Goal: Task Accomplishment & Management: Complete application form

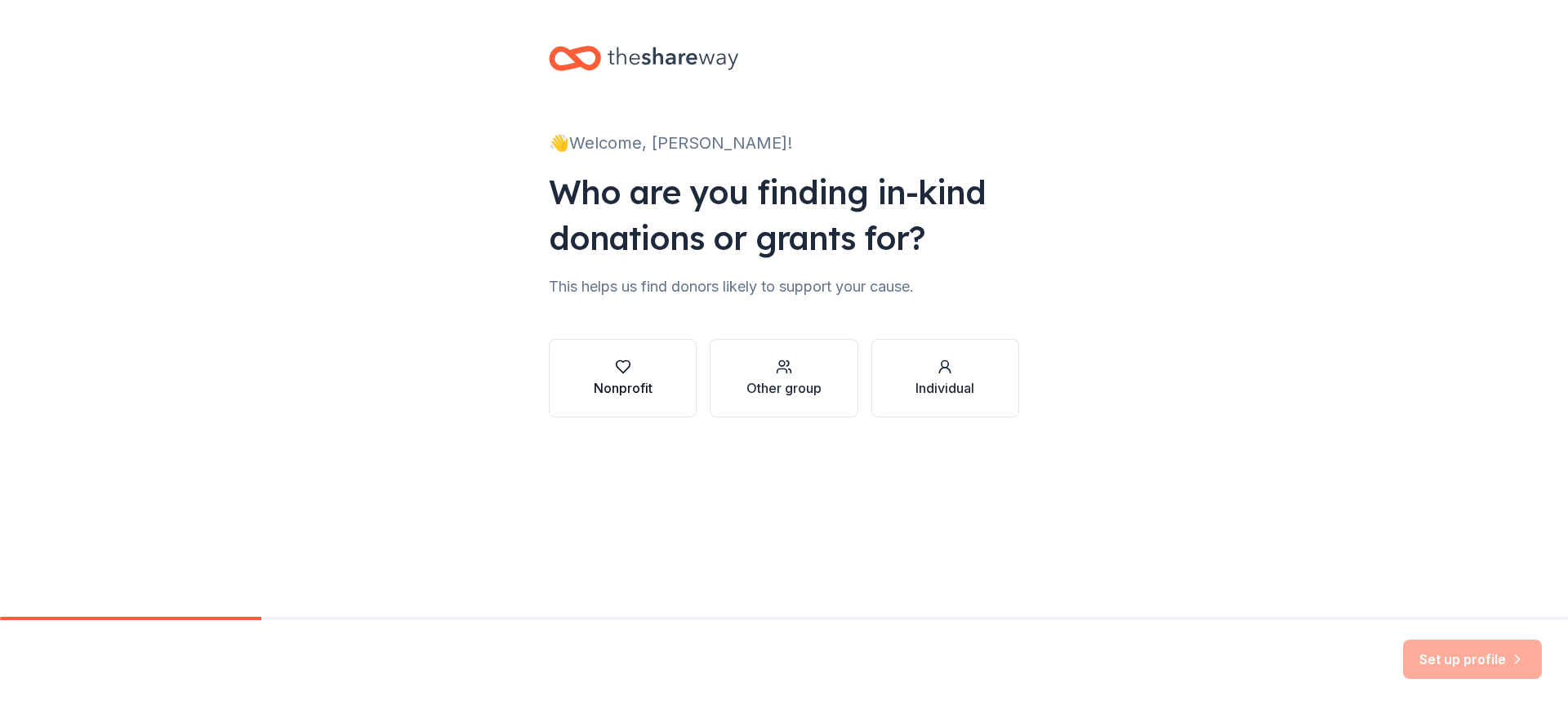
click at [608, 382] on div "Nonprofit" at bounding box center [623, 388] width 59 height 19
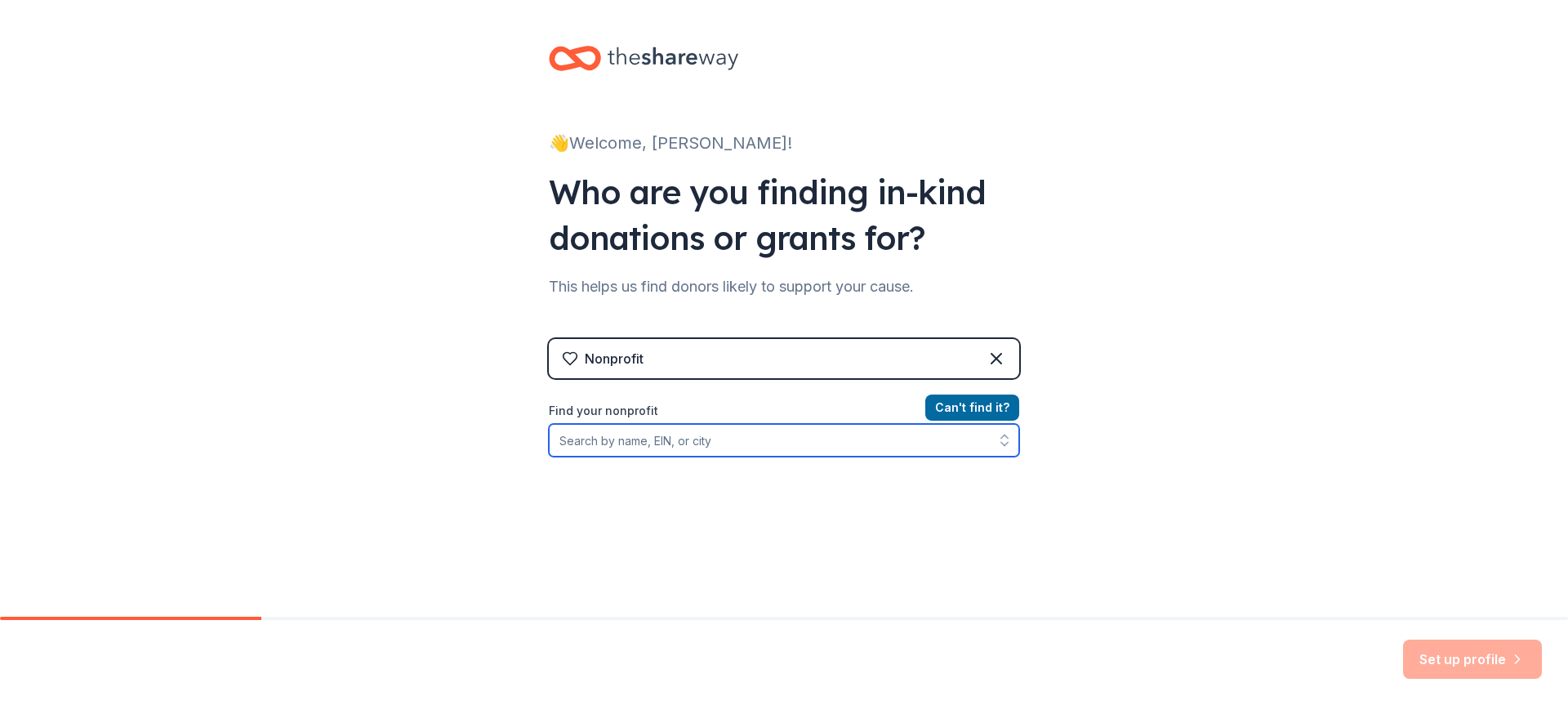
click at [592, 447] on input "Find your nonprofit" at bounding box center [784, 440] width 470 height 33
type input "c"
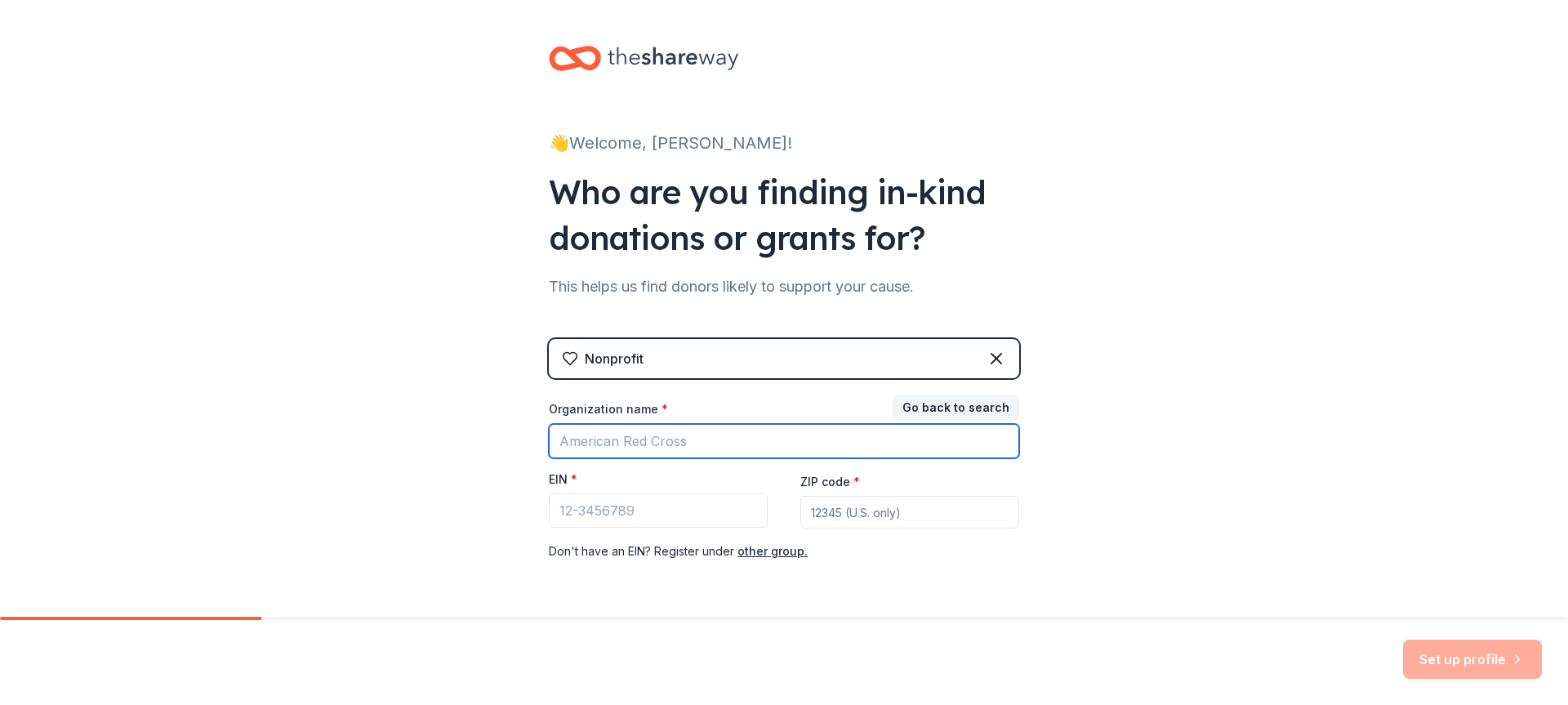
click at [593, 444] on input "Organization name *" at bounding box center [784, 440] width 470 height 34
click at [649, 447] on input "C A T S INTIA" at bounding box center [784, 440] width 470 height 34
drag, startPoint x: 650, startPoint y: 443, endPoint x: 432, endPoint y: 441, distance: 218.0
click at [432, 441] on div "👋 Welcome, CATHERINE! Who are you finding in-kind donations or grants for? This…" at bounding box center [784, 336] width 1568 height 672
paste input "First Meeting of the Board of Directors - Mee"
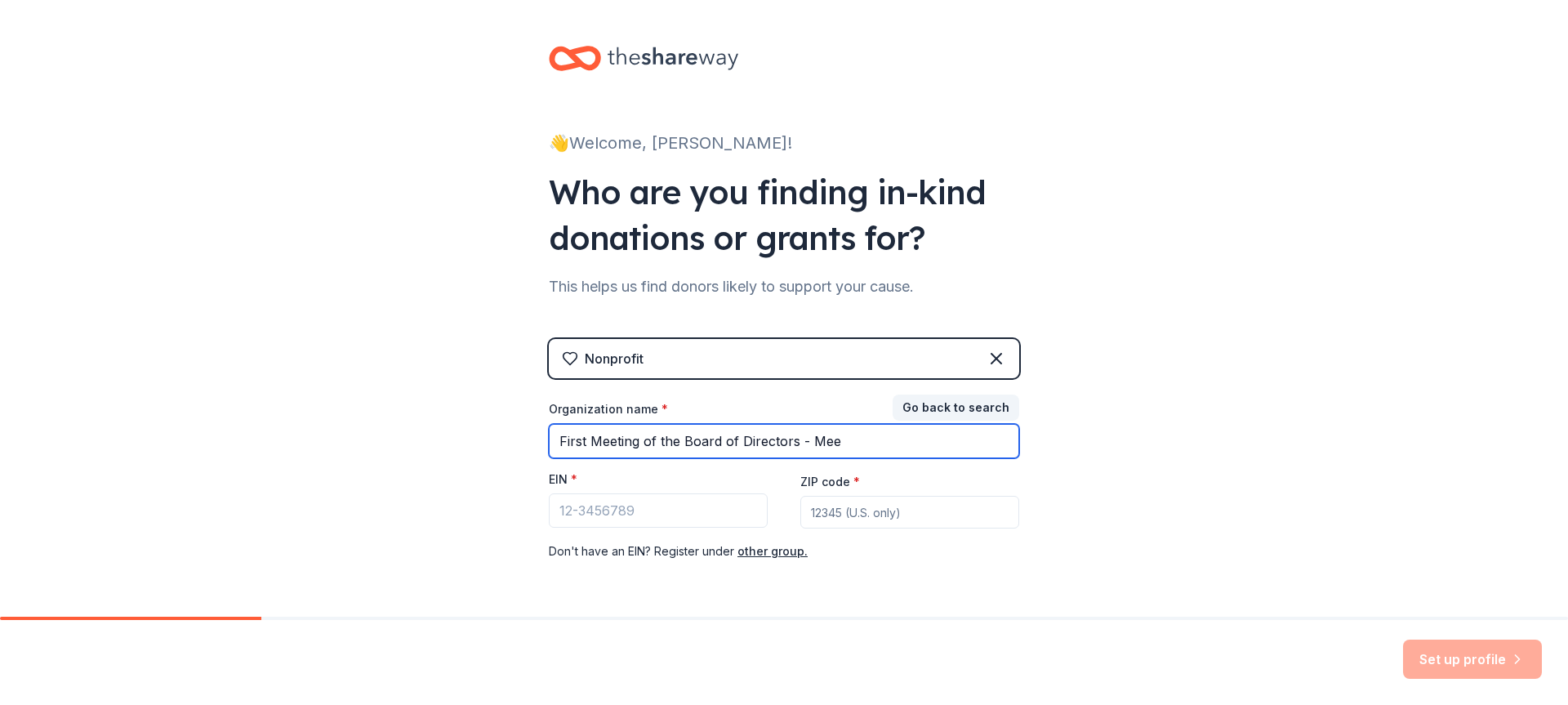
drag, startPoint x: 850, startPoint y: 437, endPoint x: 531, endPoint y: 447, distance: 319.2
click at [531, 447] on div "👋 Welcome, CATHERINE! Who are you finding in-kind donations or grants for? This…" at bounding box center [784, 336] width 523 height 672
type input "C A T S INITIATIVE INC"
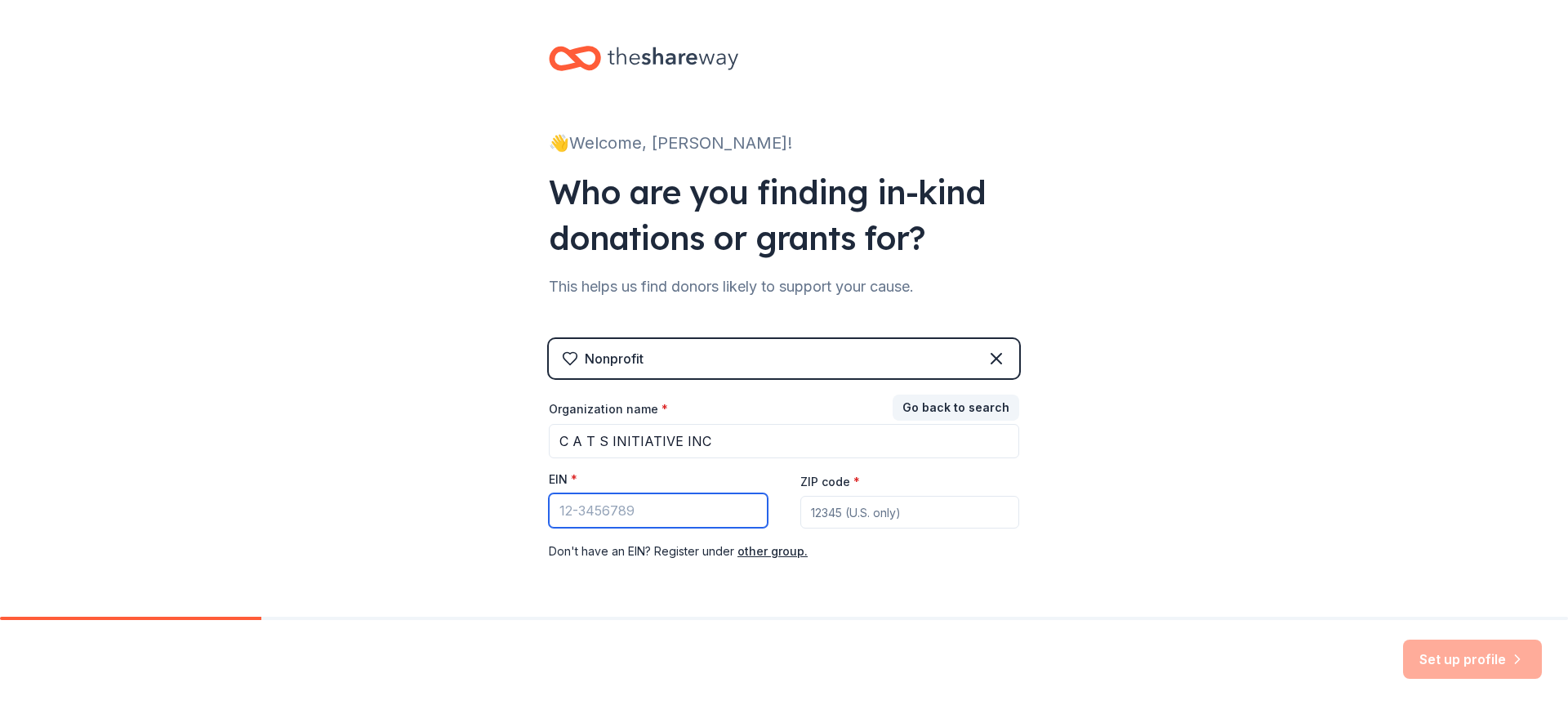
click at [710, 507] on input "EIN *" at bounding box center [658, 510] width 219 height 34
type input "39-4158487"
click at [871, 510] on input "ZIP code *" at bounding box center [910, 512] width 219 height 33
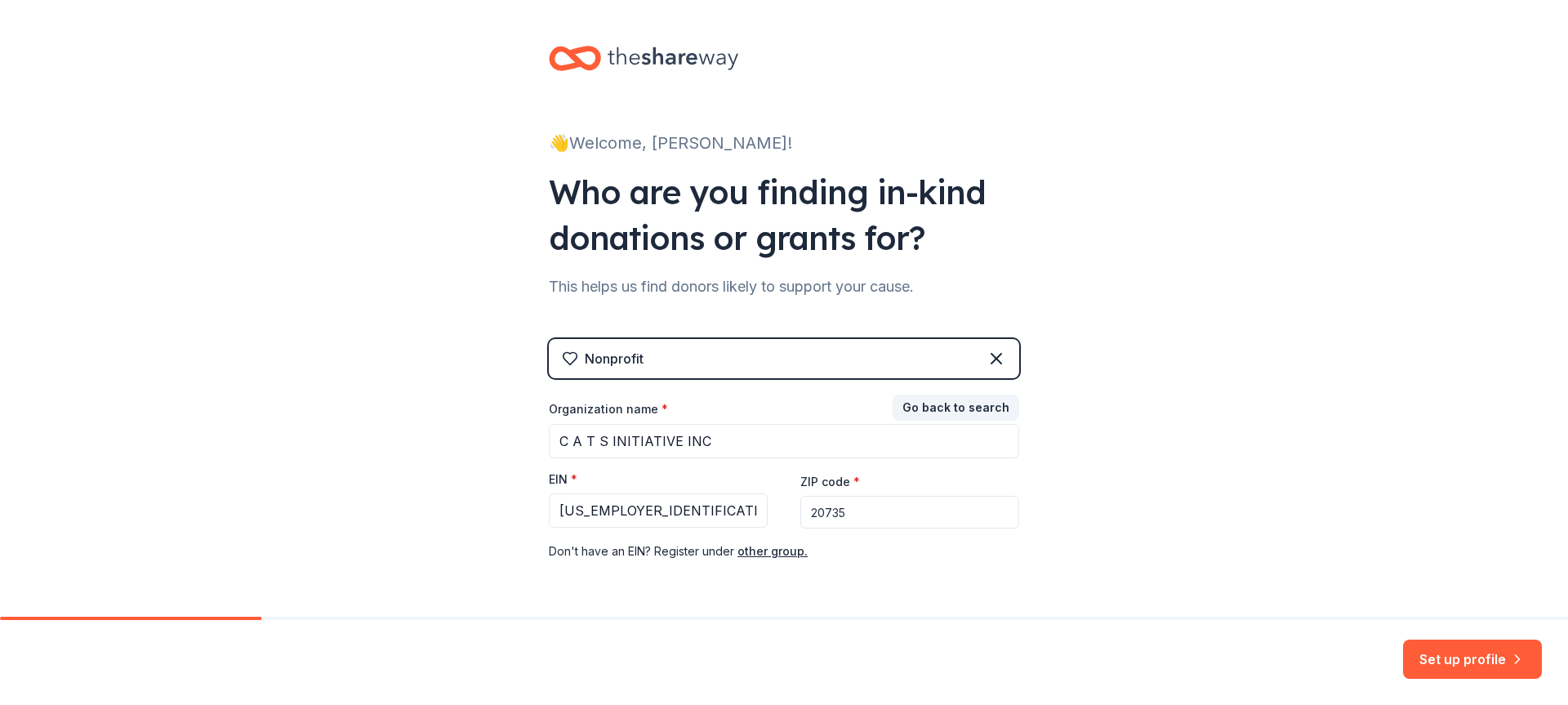
type input "20735"
click at [1115, 530] on div "👋 Welcome, CATHERINE! Who are you finding in-kind donations or grants for? This…" at bounding box center [784, 336] width 1568 height 672
click at [1450, 656] on button "Set up profile" at bounding box center [1472, 658] width 139 height 39
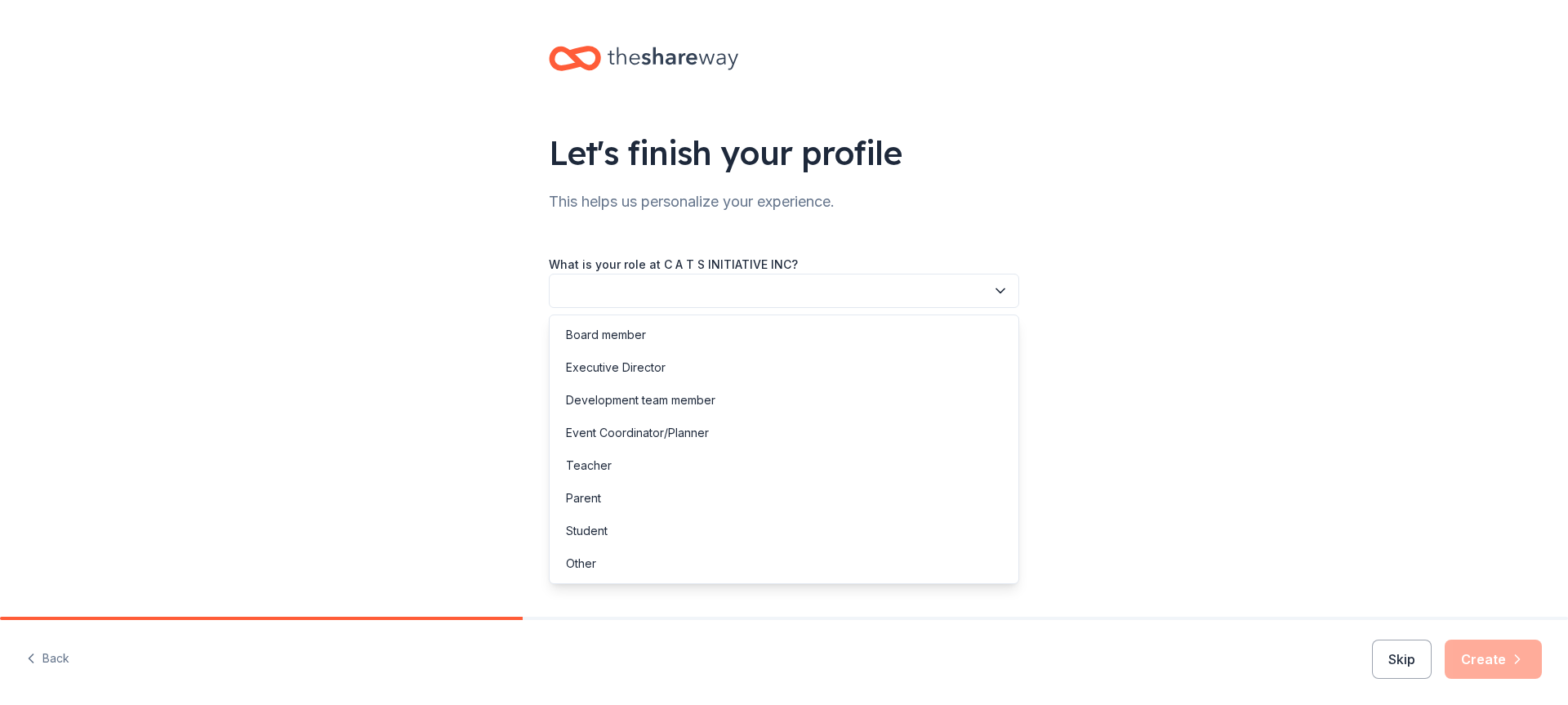
click at [998, 286] on icon "button" at bounding box center [1000, 290] width 16 height 16
click at [618, 368] on div "Executive Director" at bounding box center [616, 368] width 100 height 19
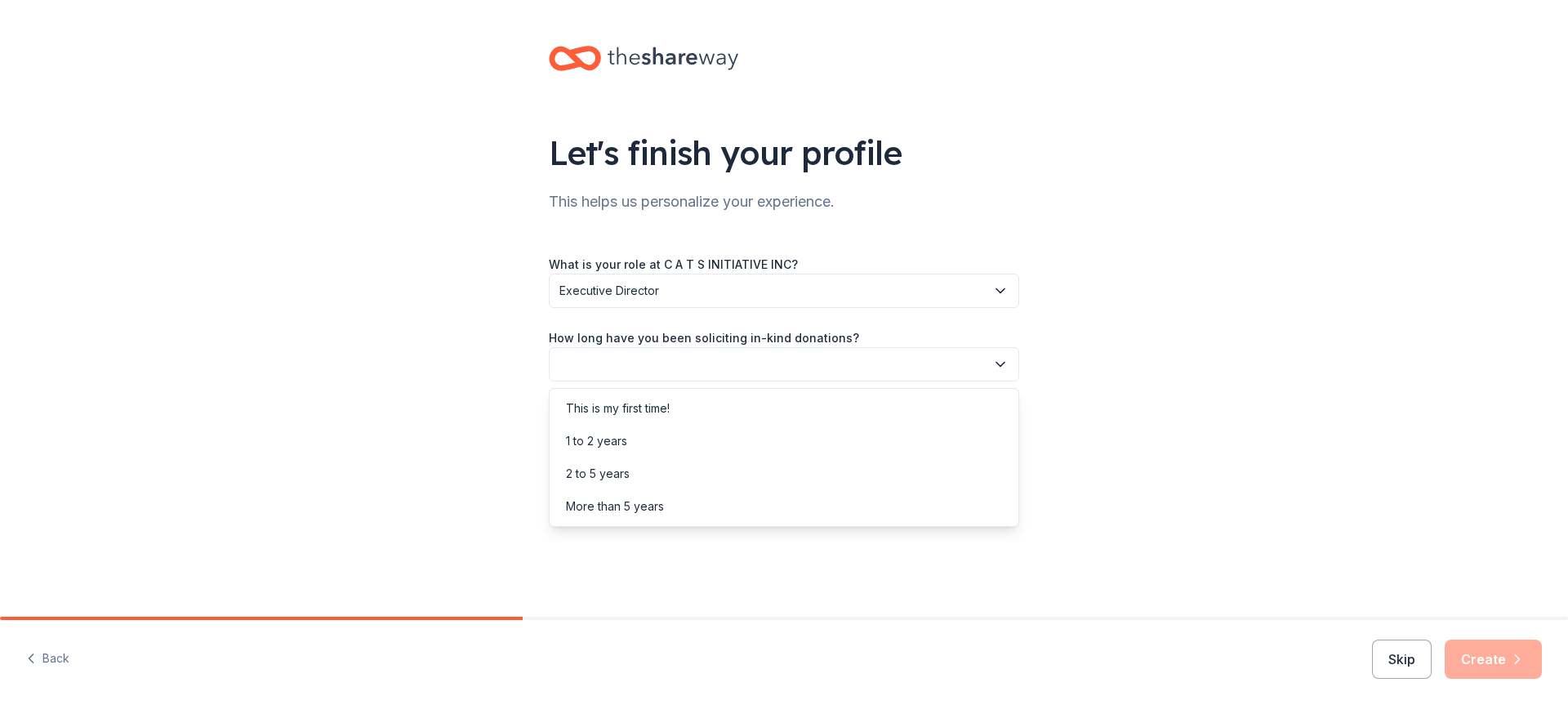
click at [1002, 360] on icon "button" at bounding box center [1000, 364] width 16 height 16
click at [616, 411] on div "This is my first time!" at bounding box center [618, 408] width 104 height 19
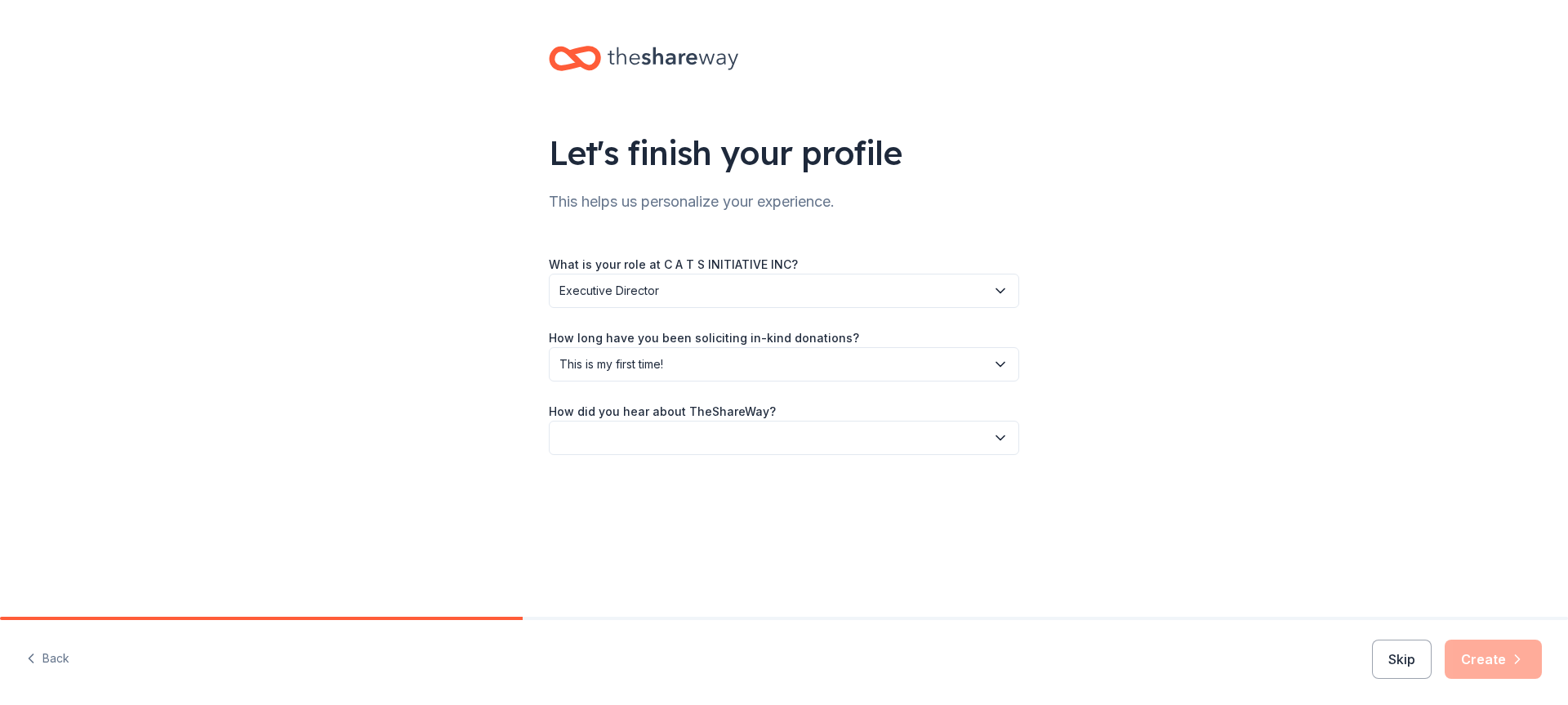
click at [1000, 435] on icon "button" at bounding box center [1000, 437] width 16 height 16
click at [614, 551] on div "Social media" at bounding box center [600, 547] width 69 height 19
click at [1496, 654] on button "Create" at bounding box center [1493, 658] width 97 height 39
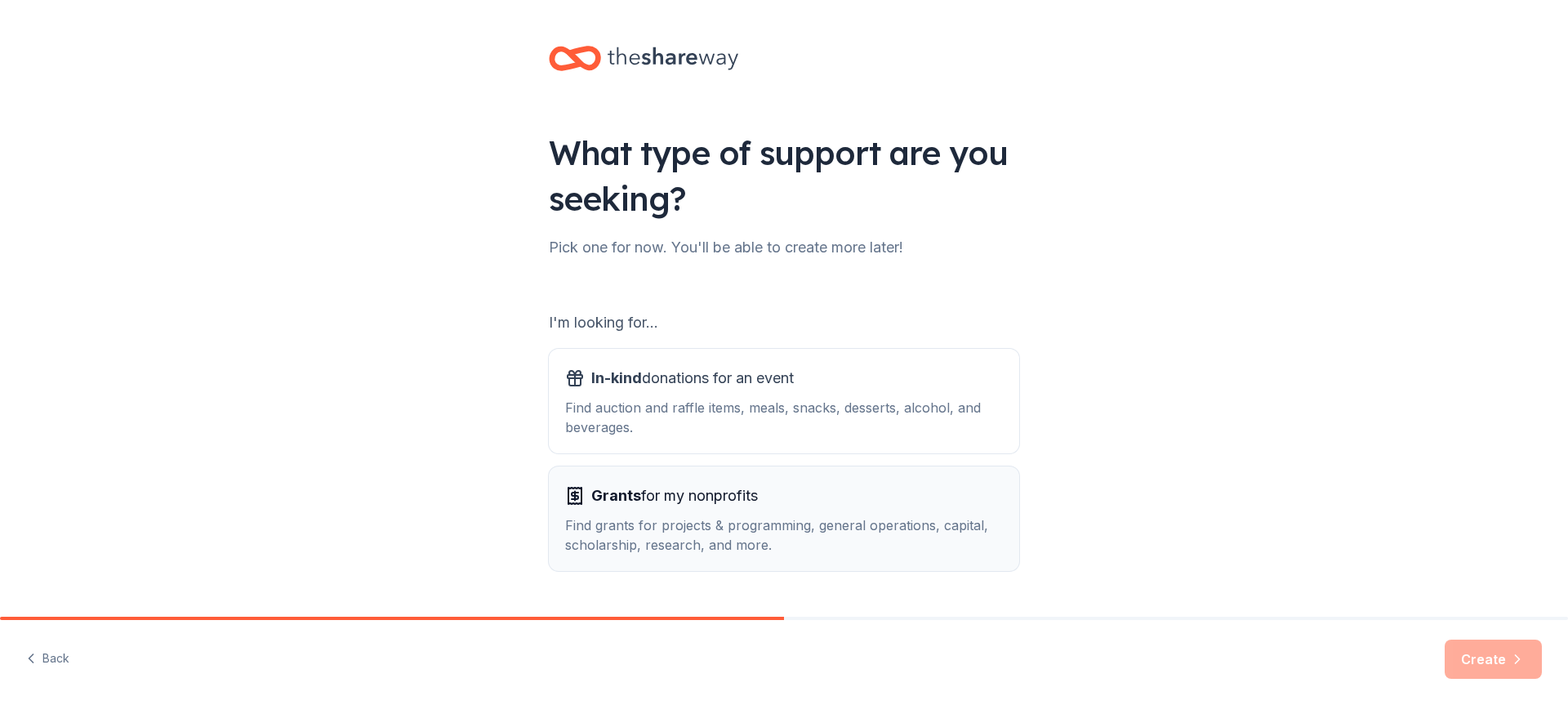
click at [772, 507] on div "Grants for my nonprofits" at bounding box center [784, 496] width 437 height 26
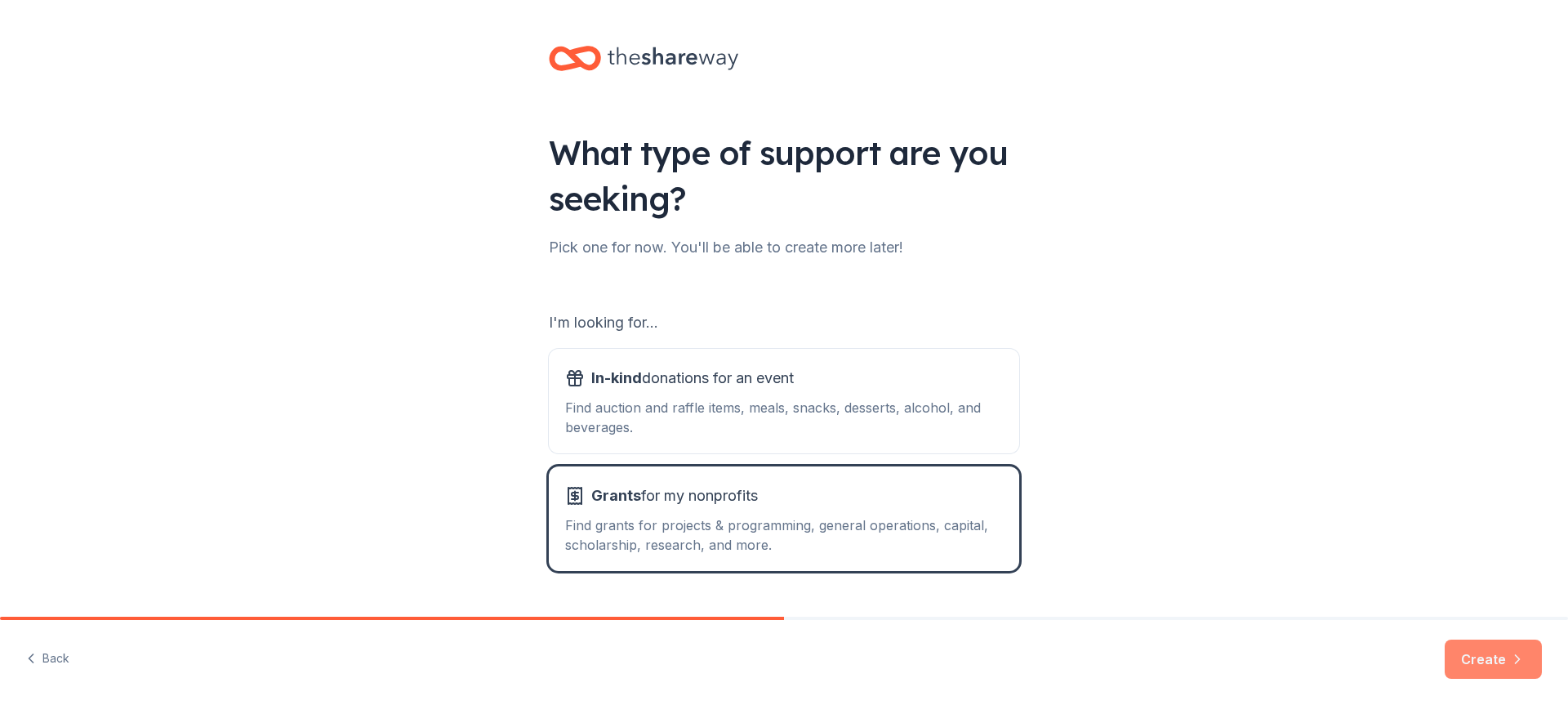
click at [1510, 658] on icon "button" at bounding box center [1517, 658] width 16 height 16
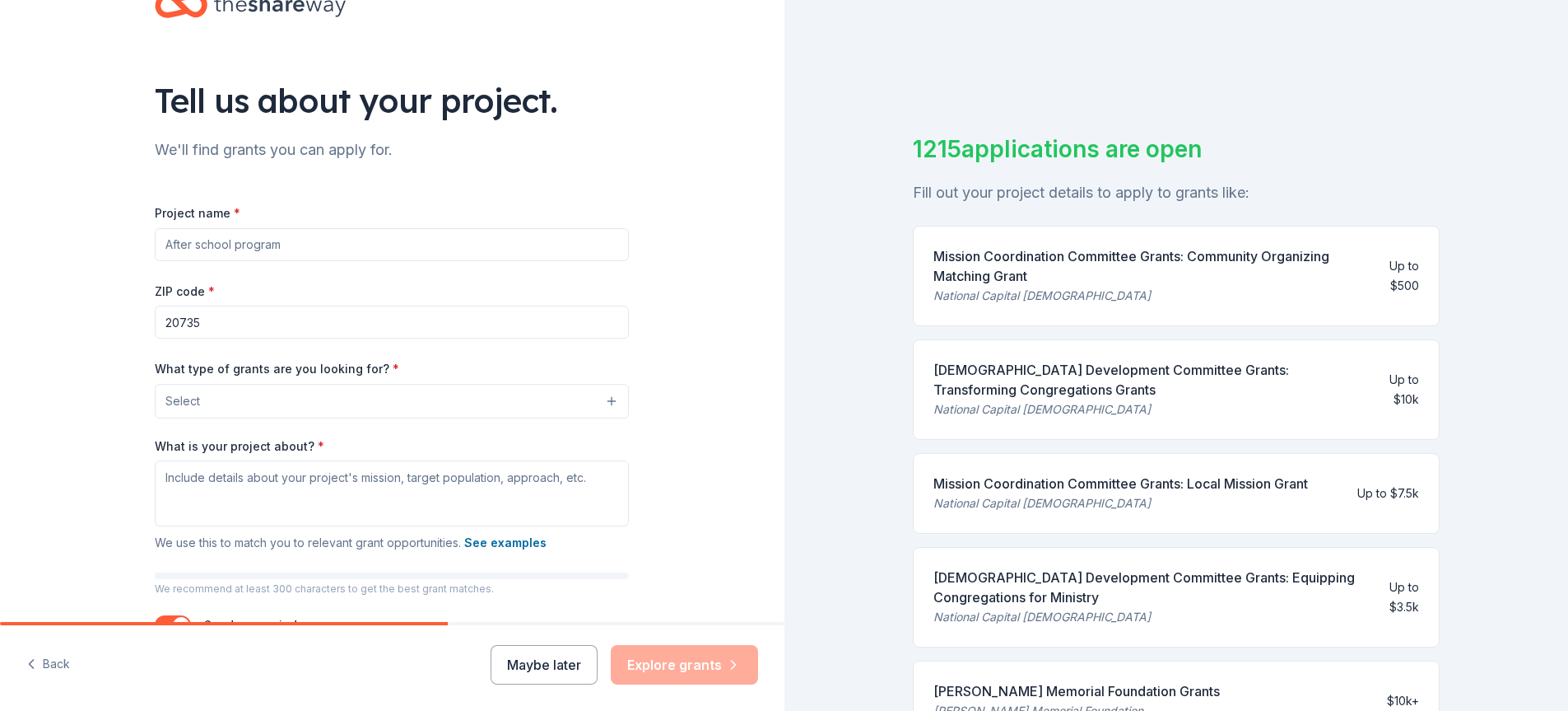
scroll to position [82, 0]
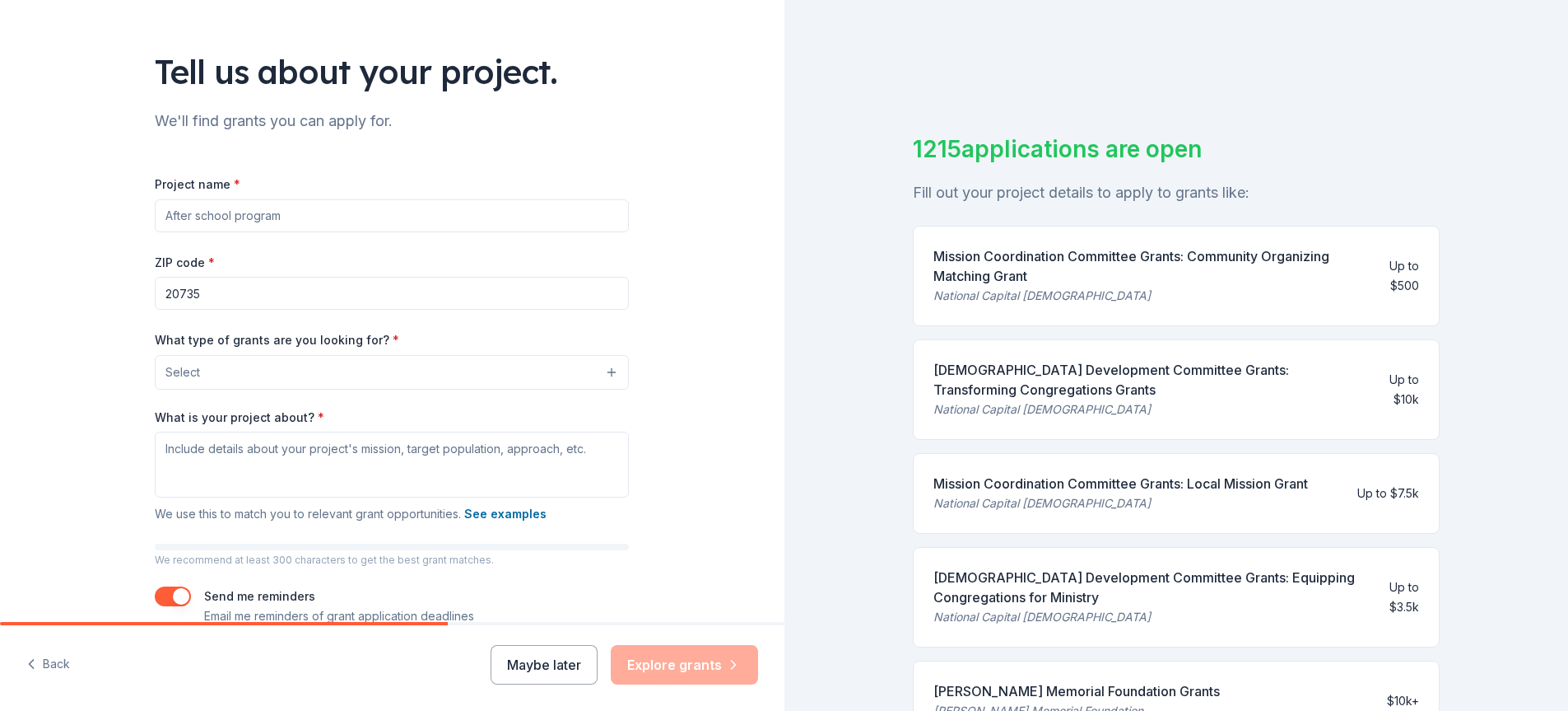
click at [216, 213] on input "Project name *" at bounding box center [391, 216] width 474 height 33
drag, startPoint x: 274, startPoint y: 229, endPoint x: 281, endPoint y: 219, distance: 12.2
click at [275, 227] on input "Project name *" at bounding box center [391, 216] width 474 height 33
paste input "Training programs (skill-building workshops, workforce development) Financial l…"
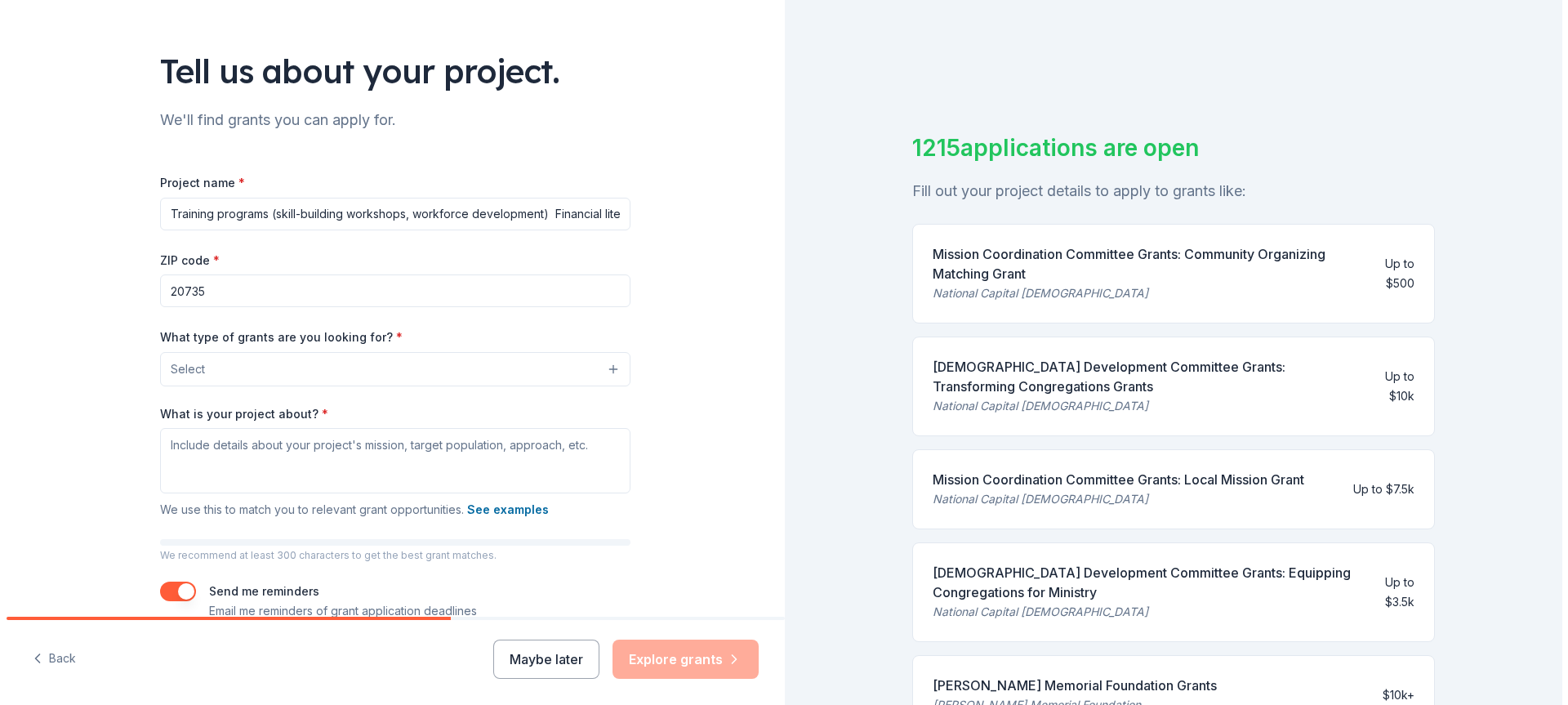
scroll to position [0, 782]
type input "Training programs (skill-building workshops, workforce development) Financial l…"
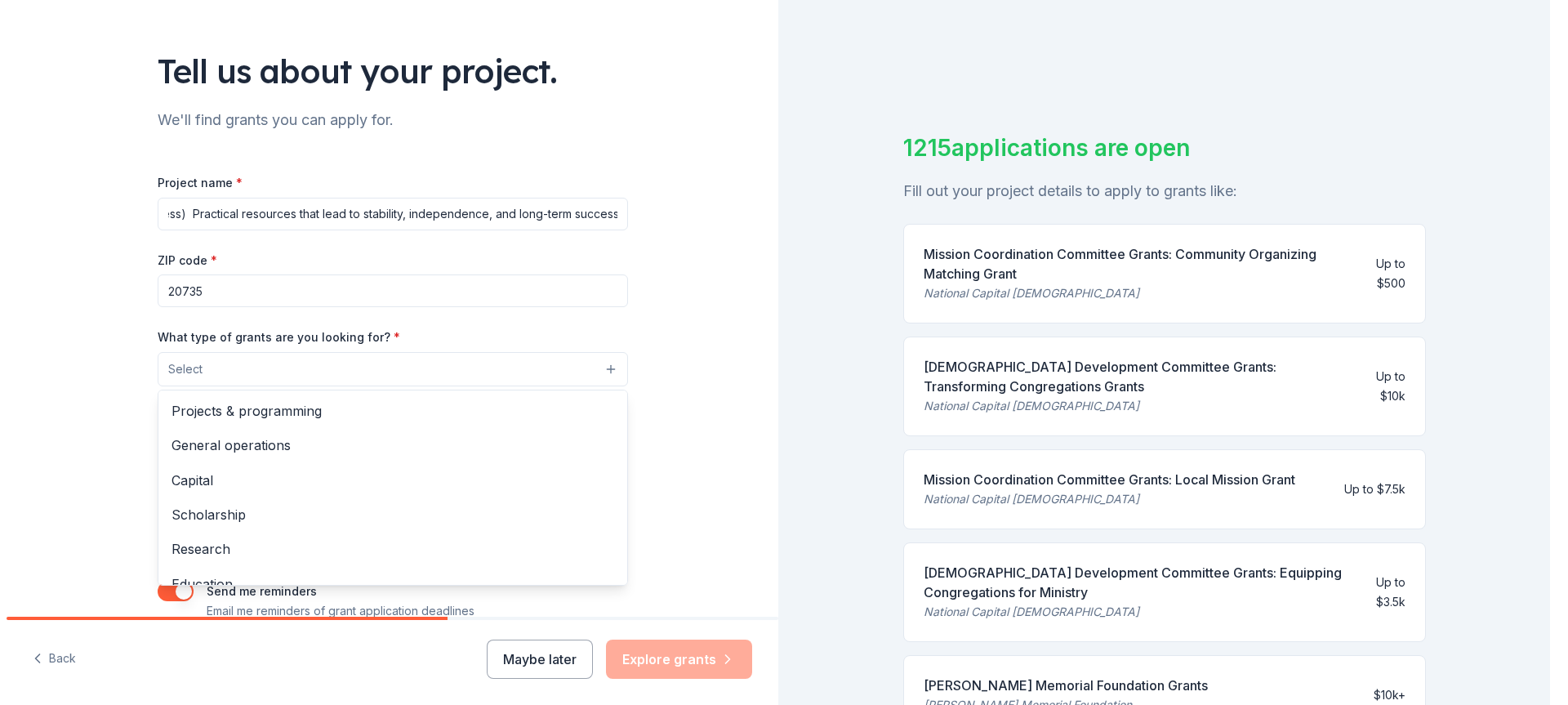
scroll to position [0, 0]
click at [351, 369] on button "Select" at bounding box center [388, 369] width 470 height 34
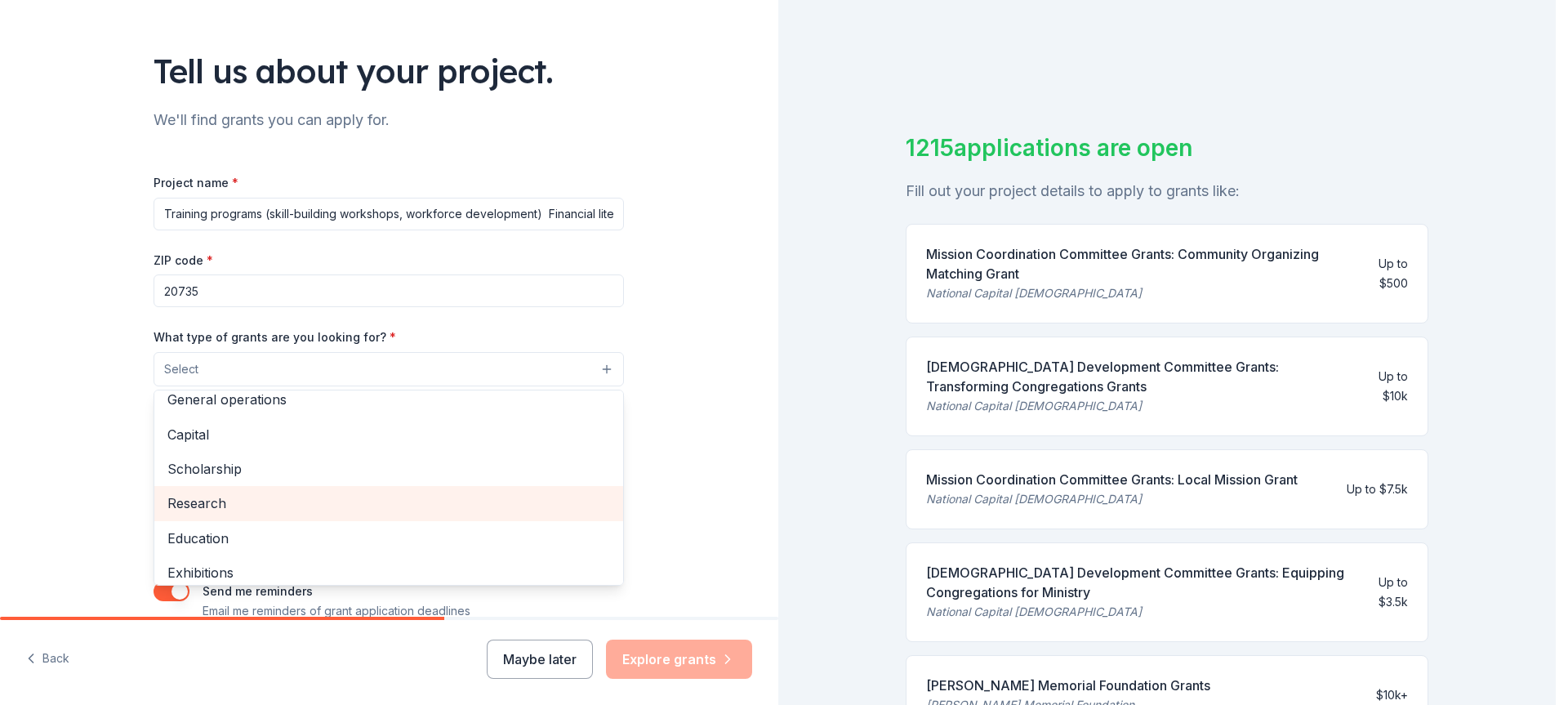
scroll to position [163, 0]
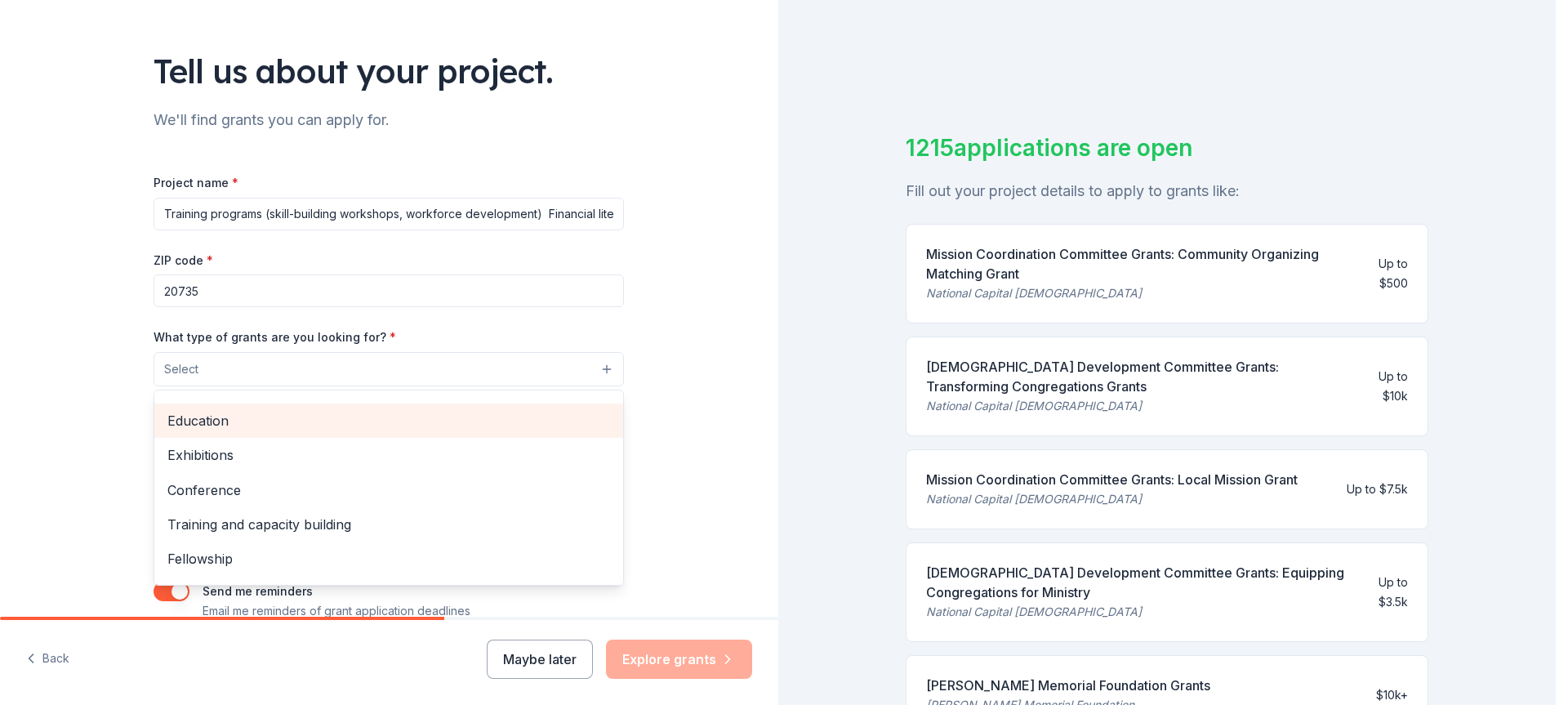
click at [292, 435] on div "Education" at bounding box center [388, 420] width 468 height 34
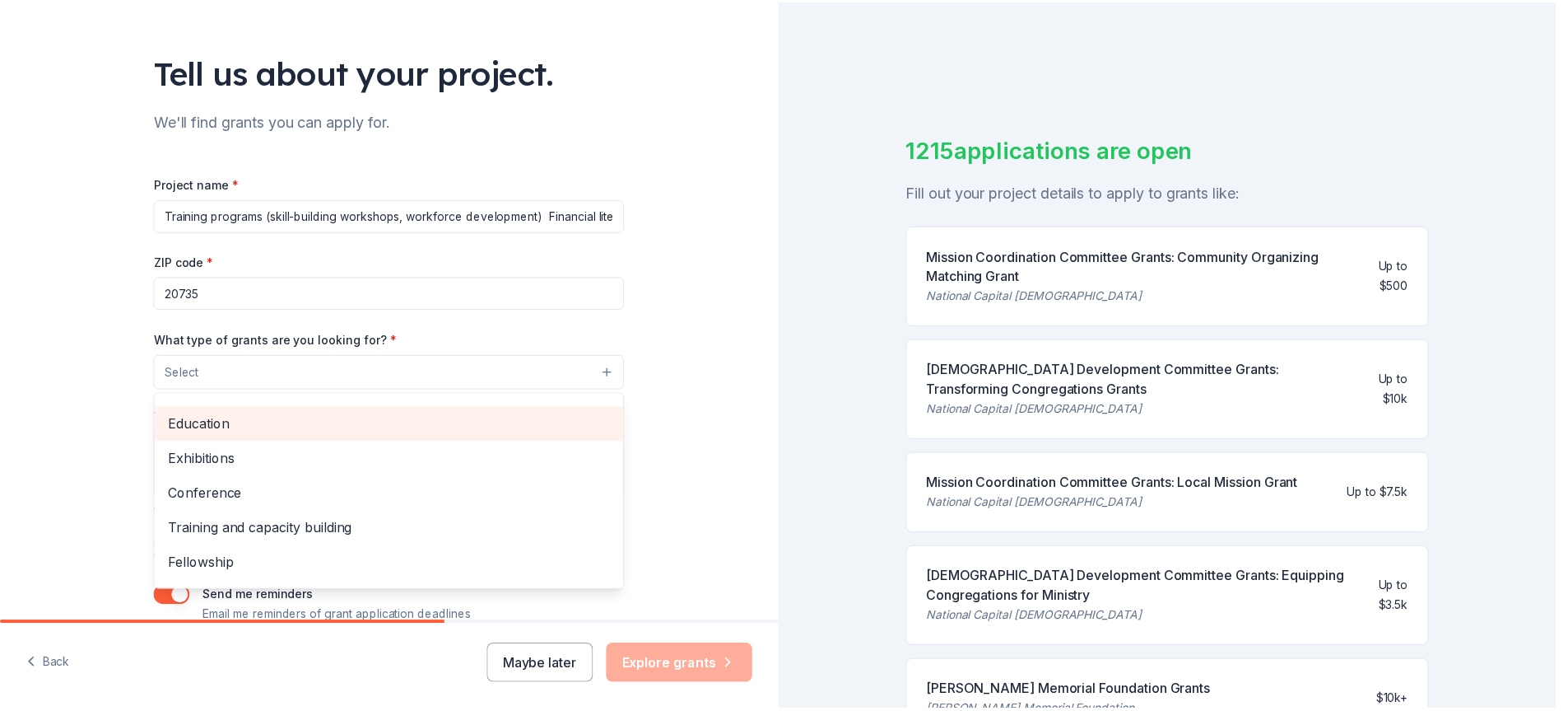
scroll to position [159, 0]
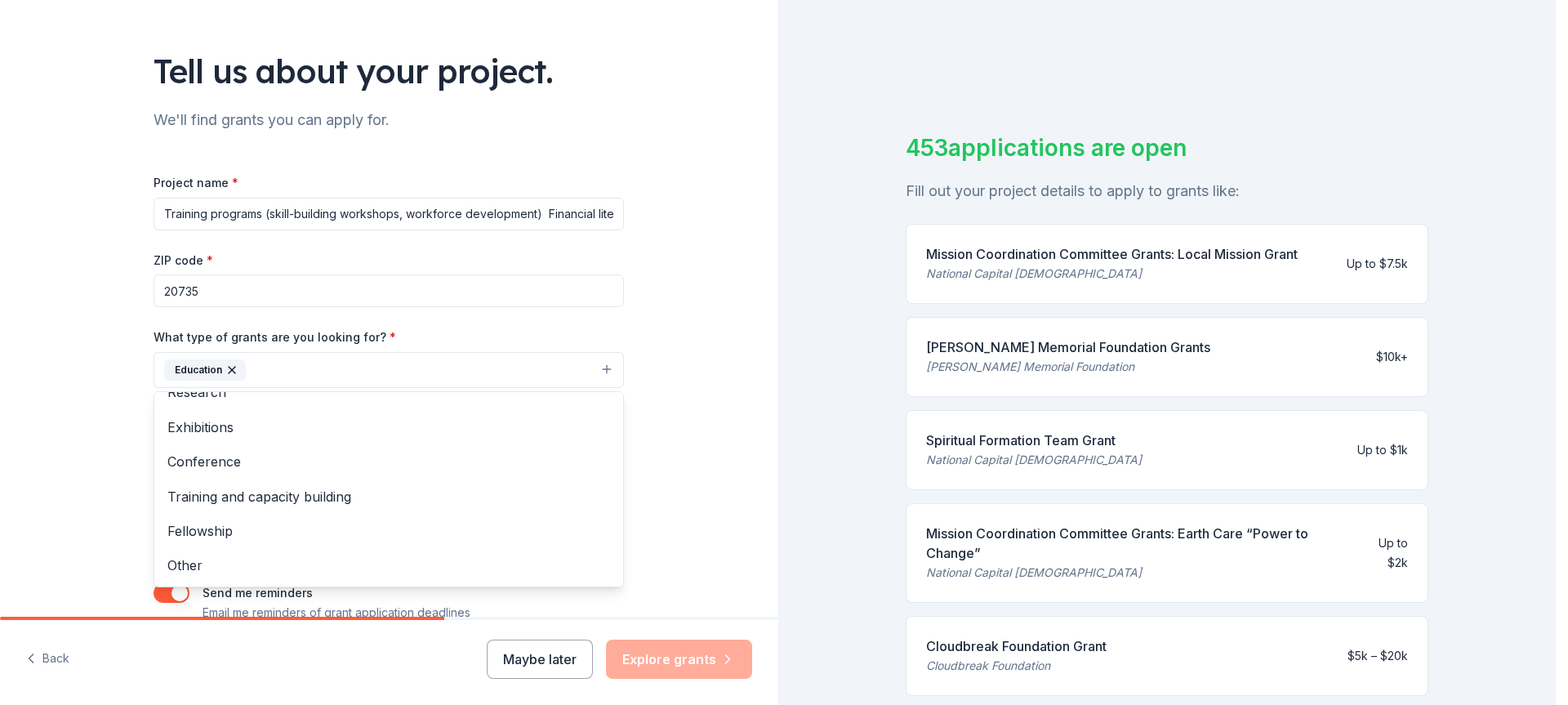
click at [680, 421] on div "Tell us about your project. We'll find grants you can apply for. Project name *…" at bounding box center [389, 309] width 779 height 783
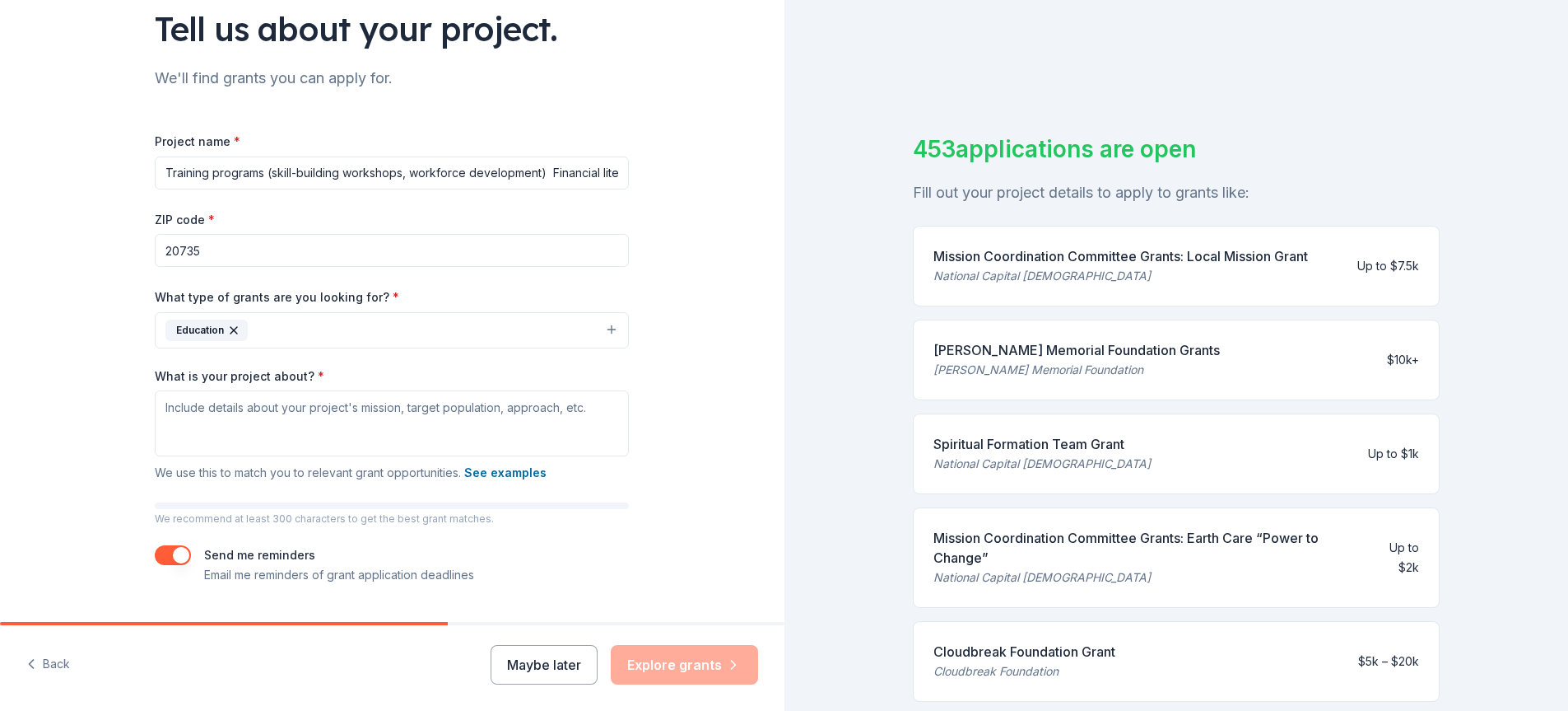
scroll to position [164, 0]
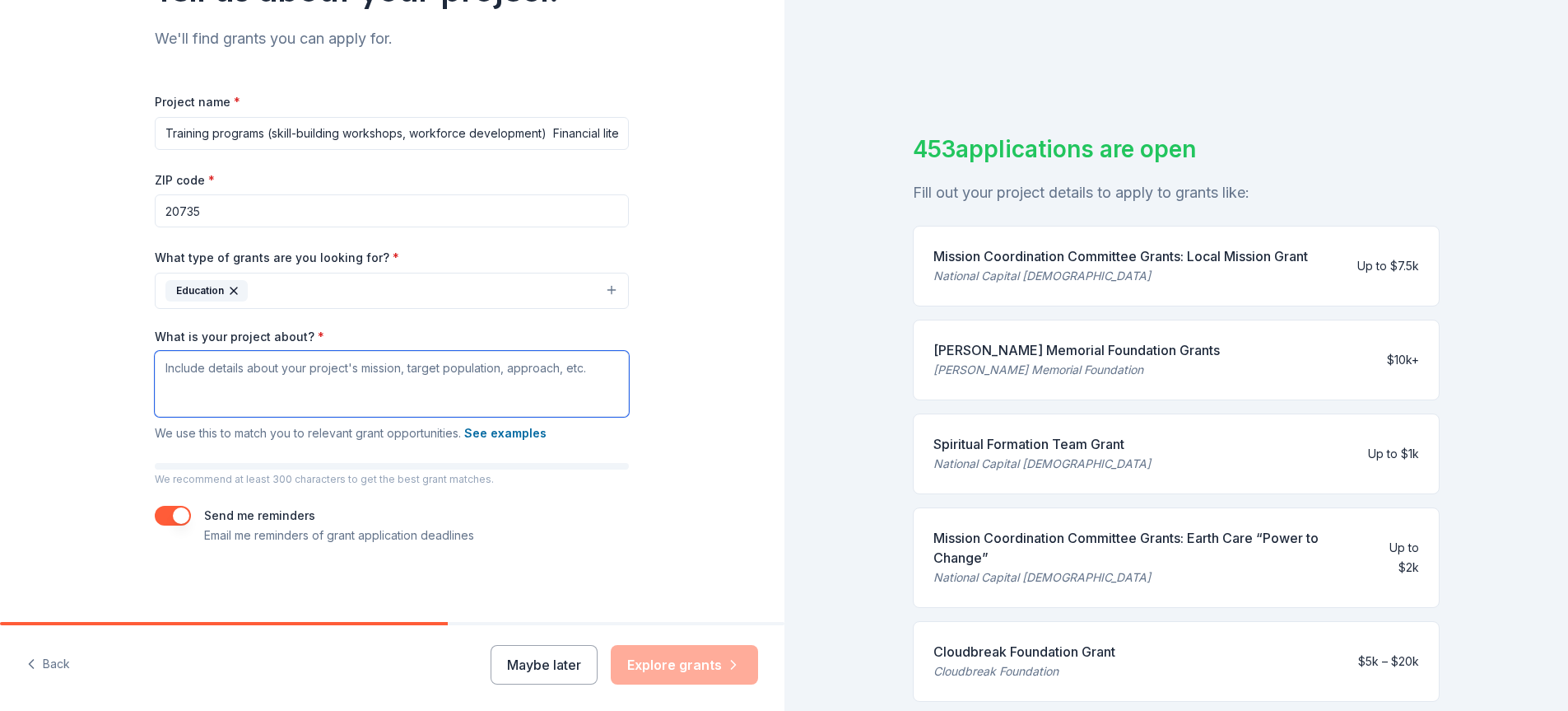
click at [222, 367] on textarea "What is your project about? *" at bounding box center [391, 383] width 474 height 66
paste textarea "Training programs (skill-building workshops, workforce development) Financial l…"
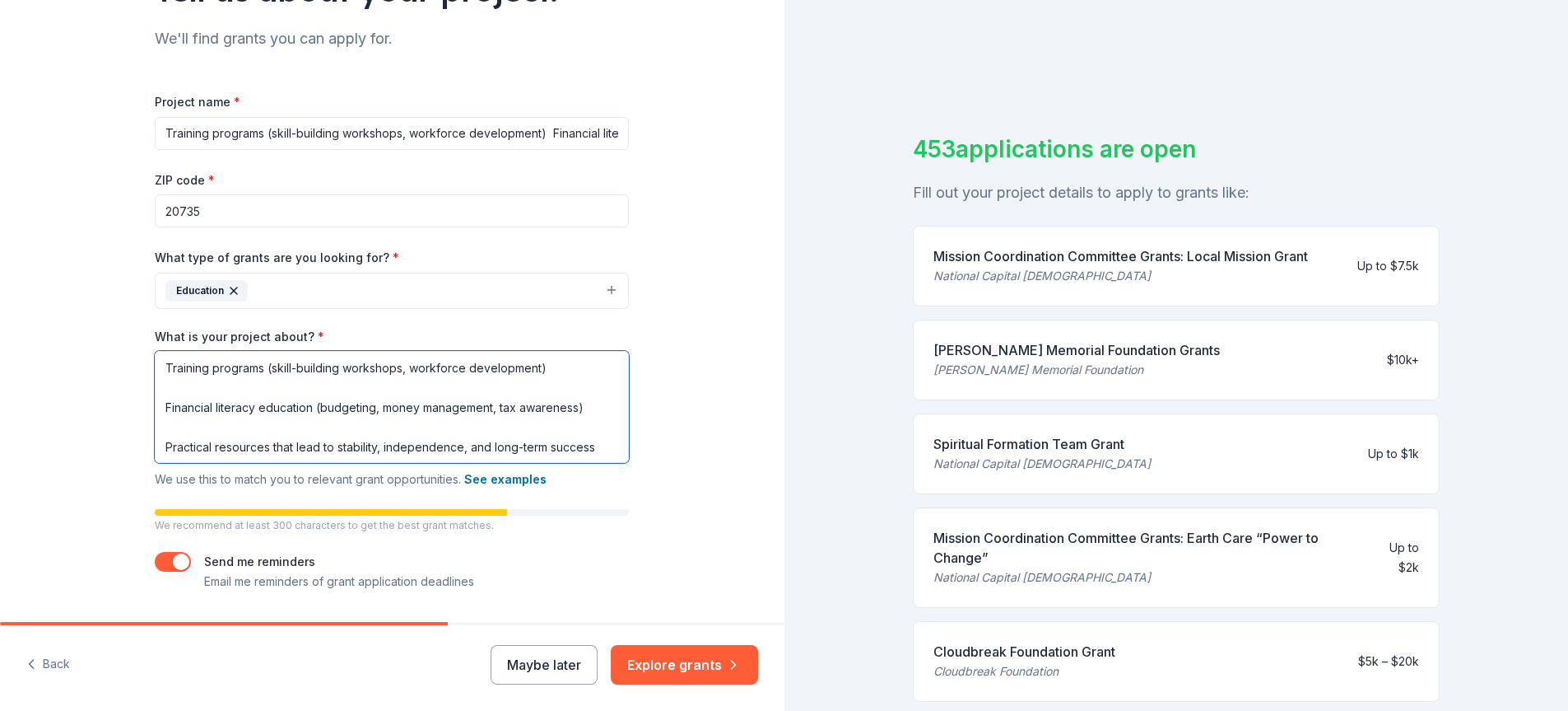
type textarea "Training programs (skill-building workshops, workforce development) Financial l…"
drag, startPoint x: 261, startPoint y: 133, endPoint x: 619, endPoint y: 138, distance: 358.0
click at [619, 138] on input "Training programs (skill-building workshops, workforce development) Financial l…" at bounding box center [391, 134] width 474 height 33
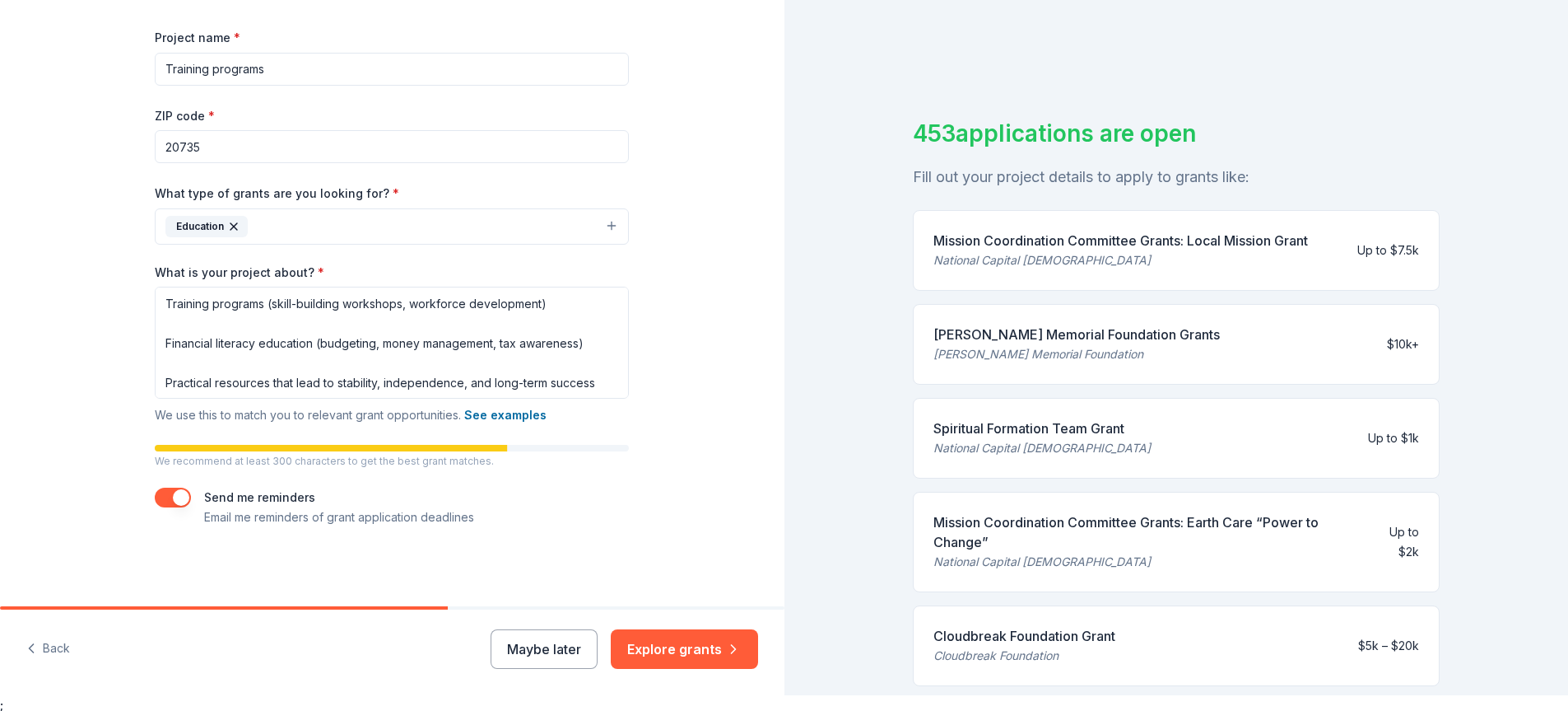
scroll to position [20, 0]
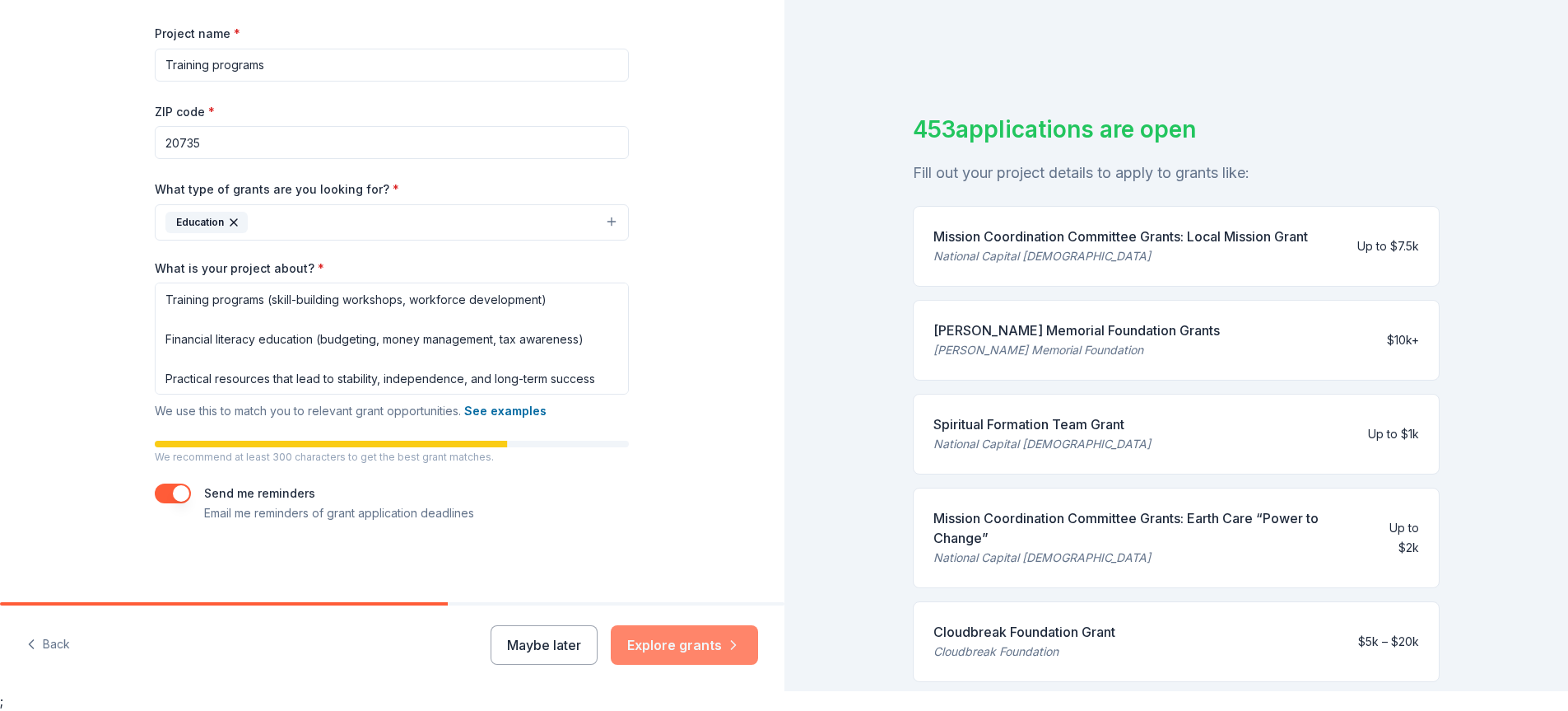
type input "Training programs"
click at [685, 642] on button "Explore grants" at bounding box center [684, 644] width 148 height 39
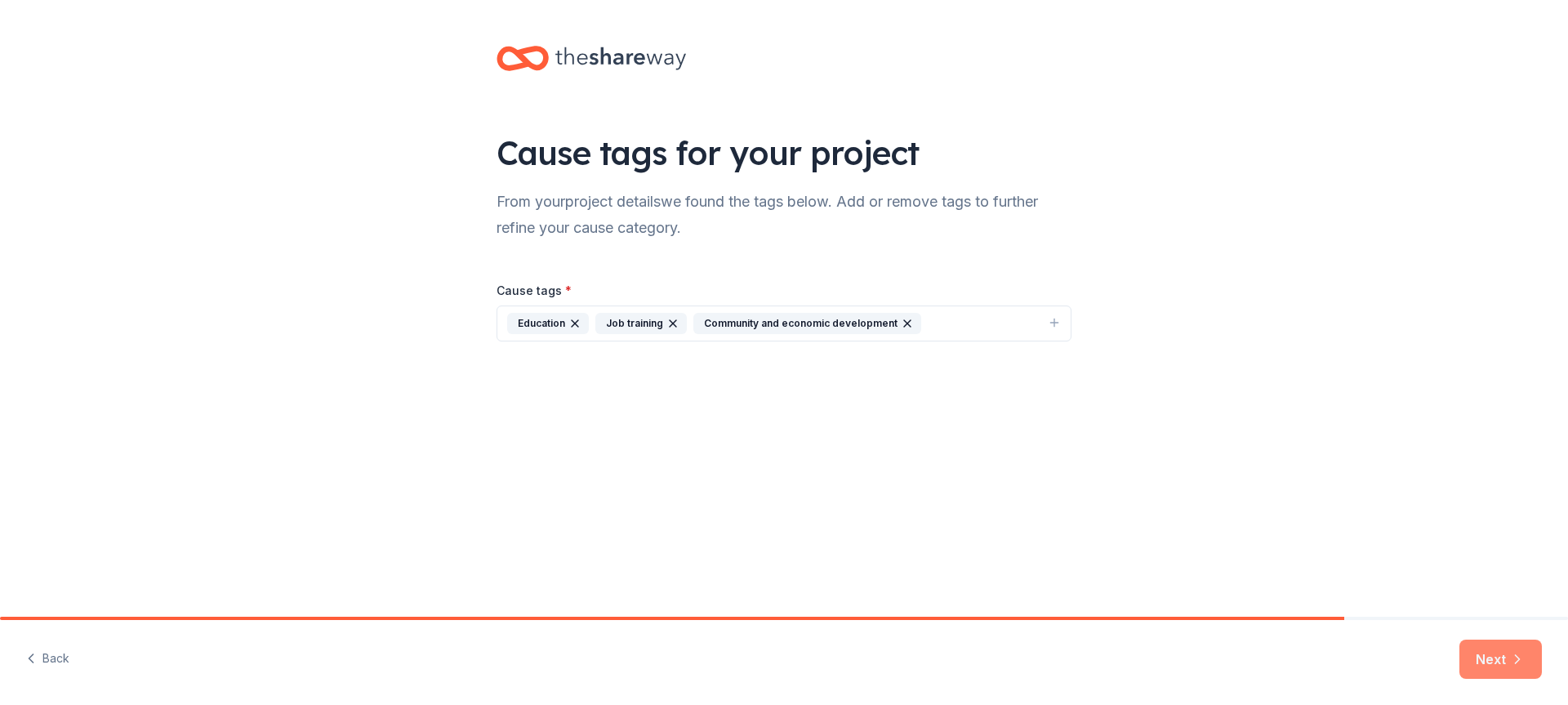
click at [1497, 664] on button "Next" at bounding box center [1500, 658] width 82 height 39
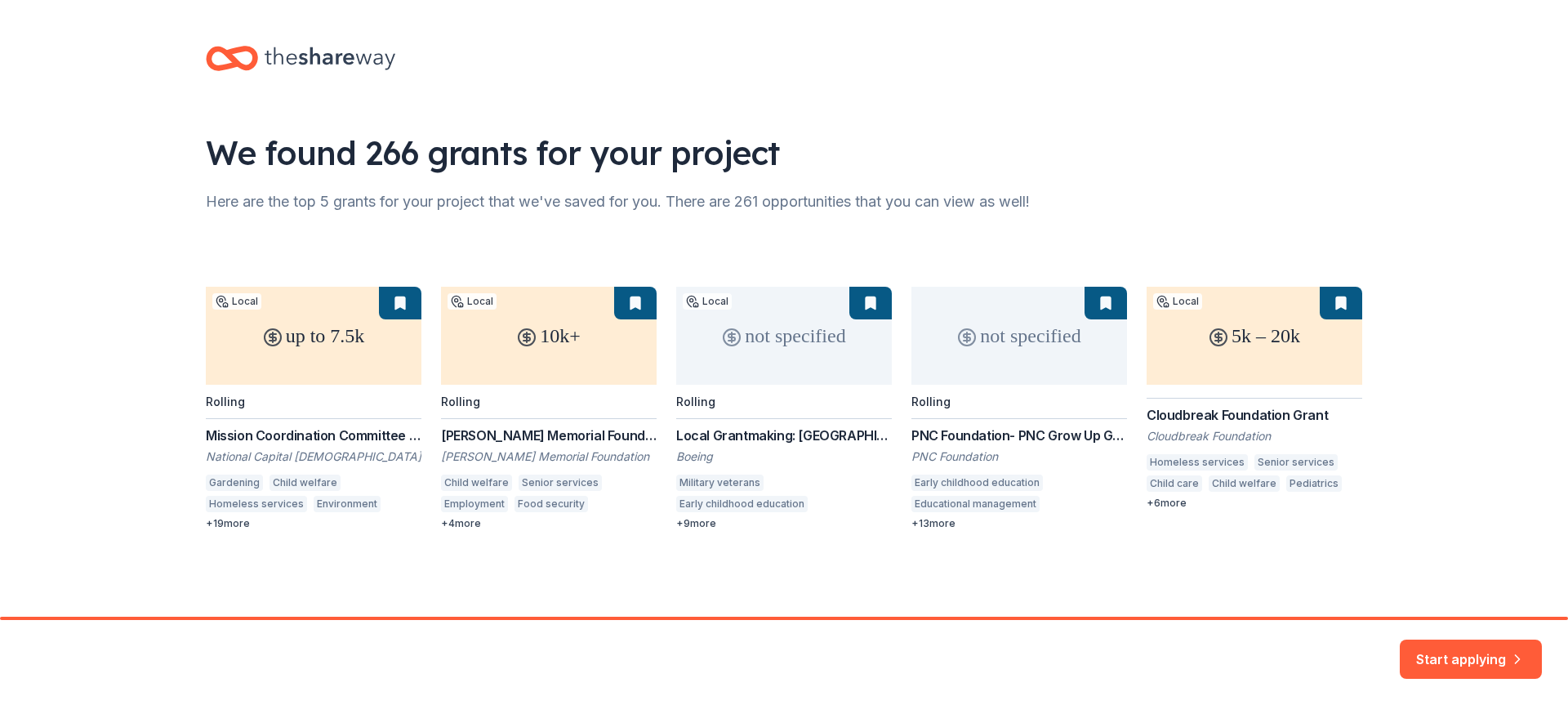
click at [1497, 664] on button "Start applying" at bounding box center [1470, 649] width 143 height 39
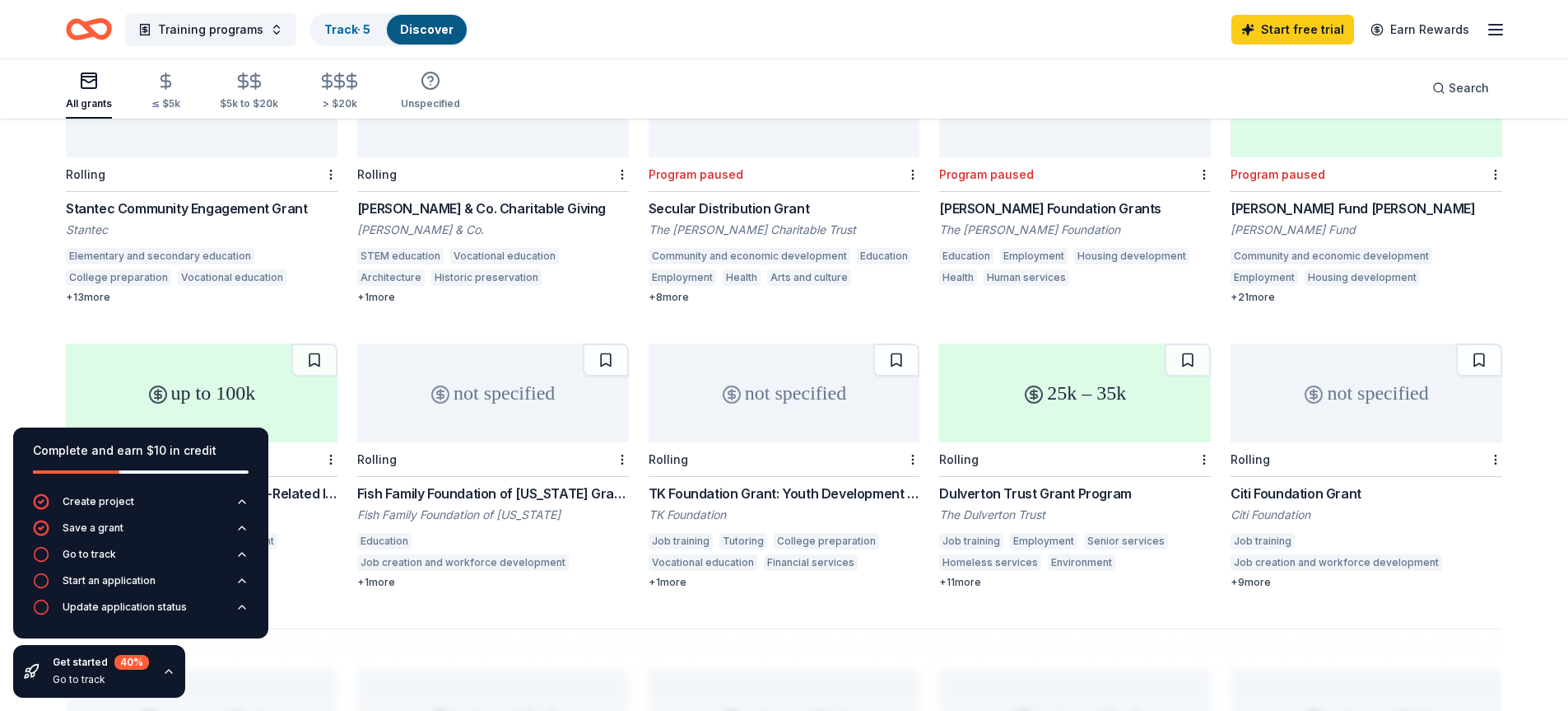
scroll to position [906, 0]
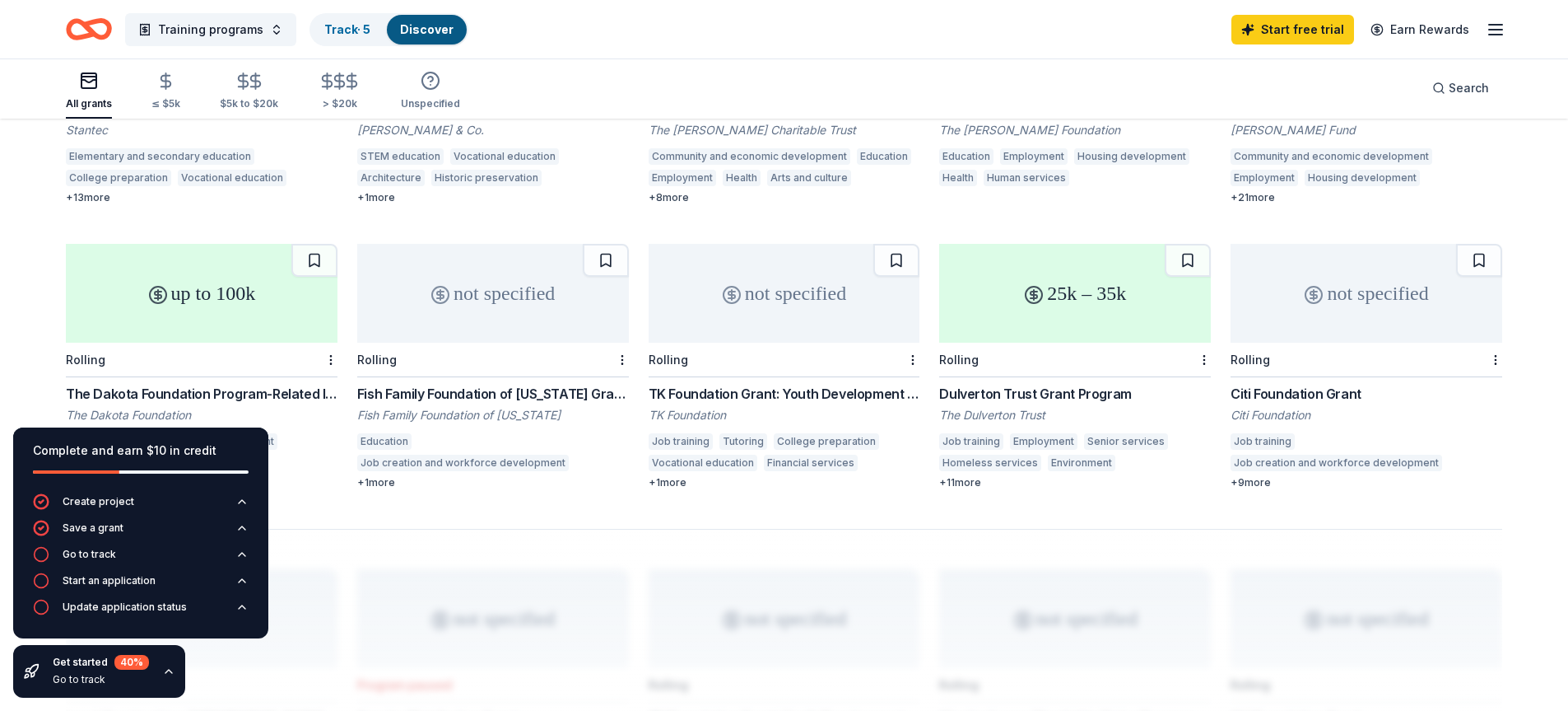
click at [1038, 285] on div "25k – 35k" at bounding box center [1075, 292] width 272 height 99
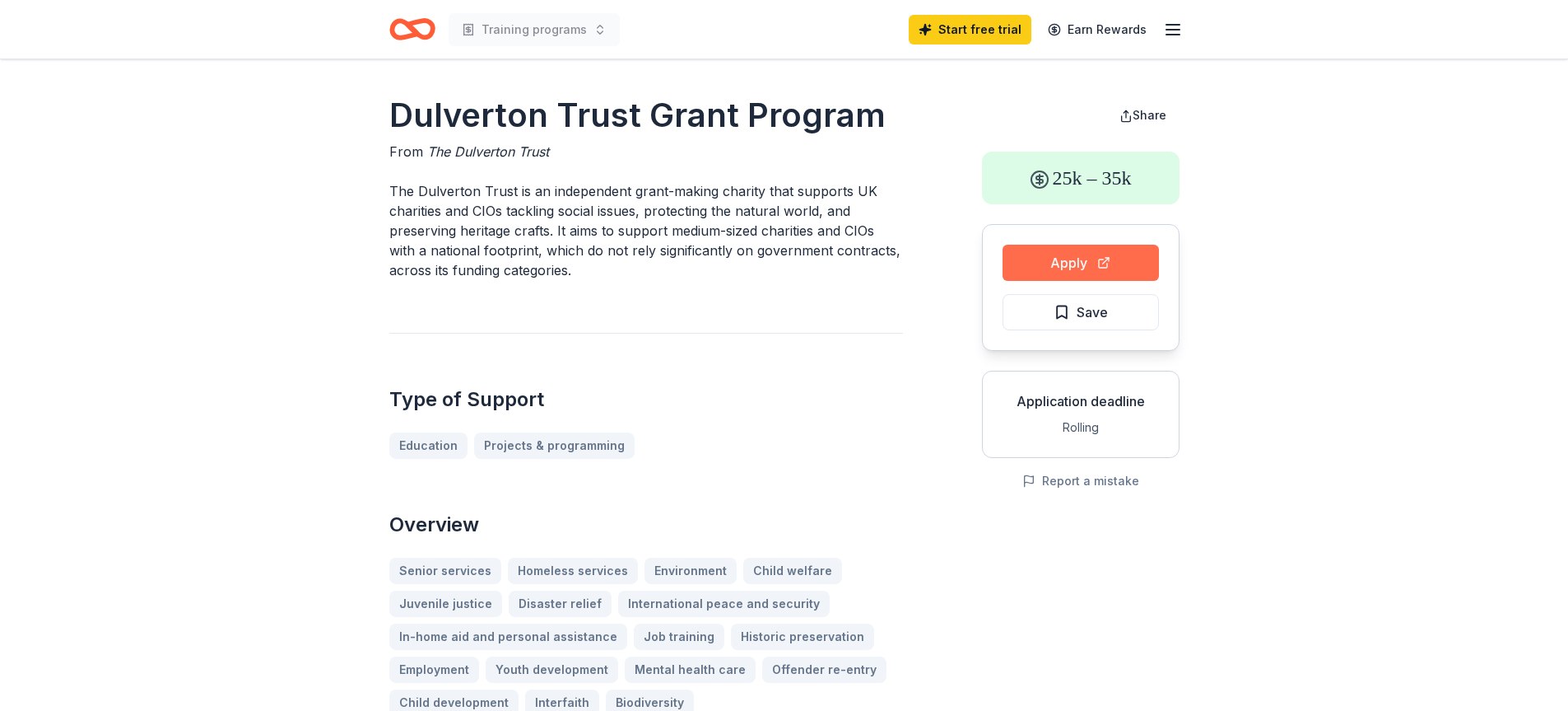
click at [1089, 264] on button "Apply" at bounding box center [1081, 262] width 156 height 36
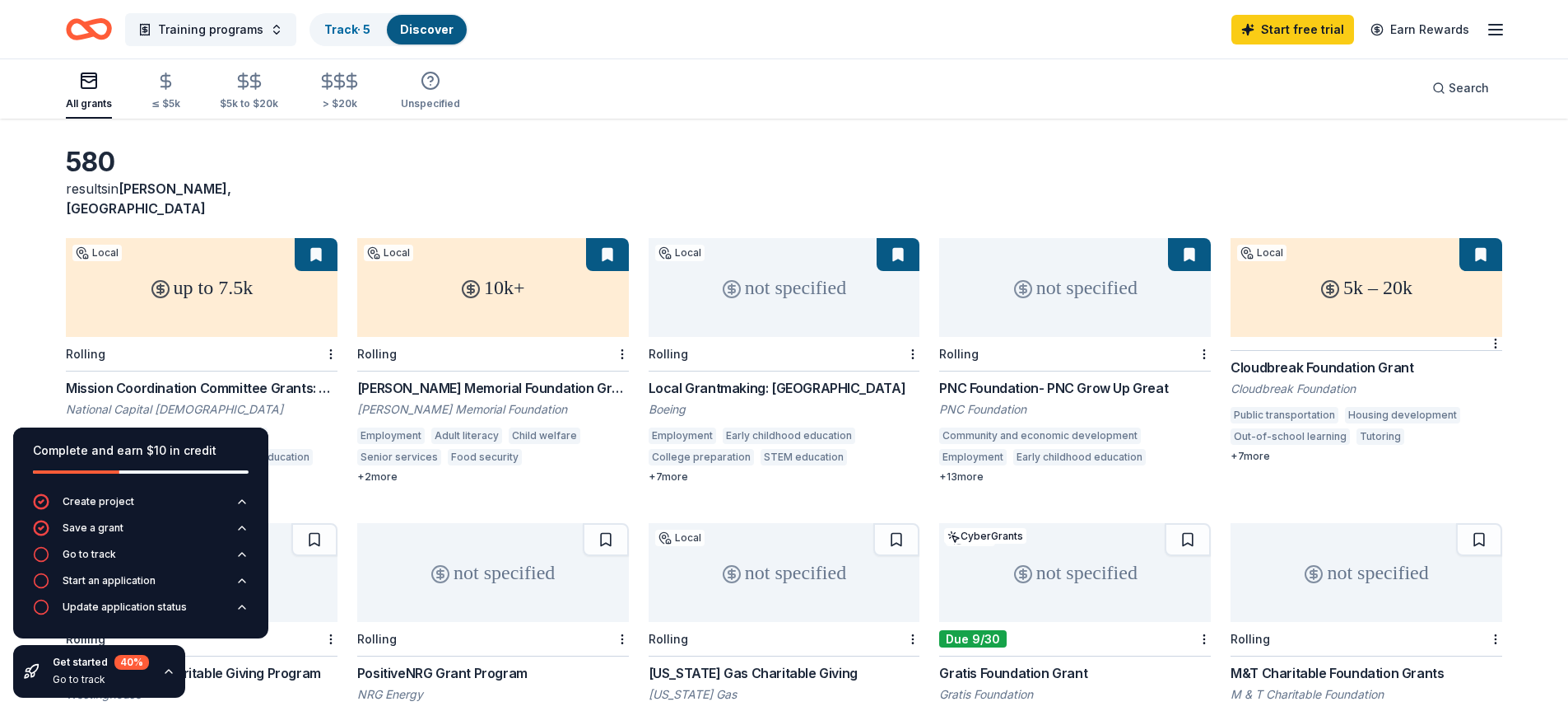
scroll to position [164, 0]
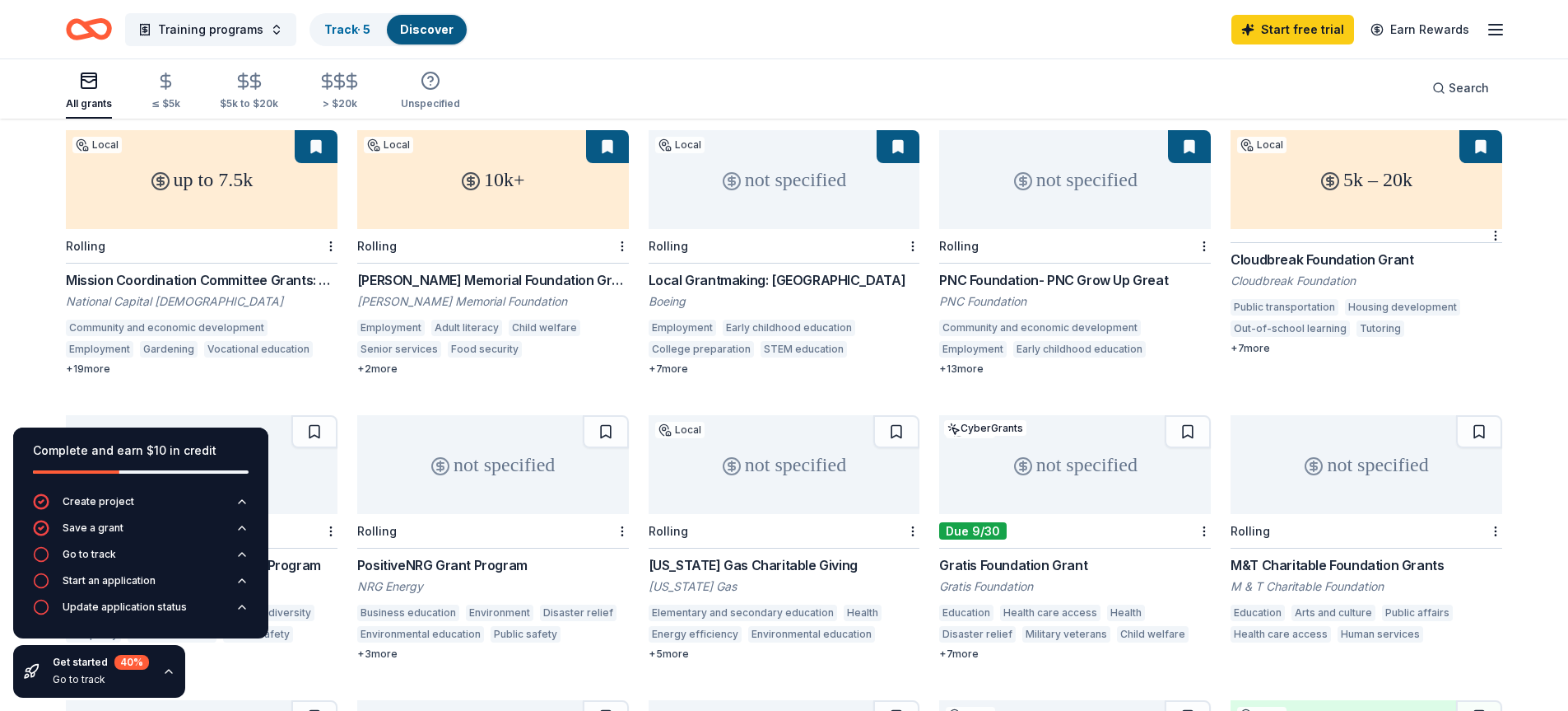
click at [183, 171] on div "up to 7.5k" at bounding box center [201, 179] width 272 height 99
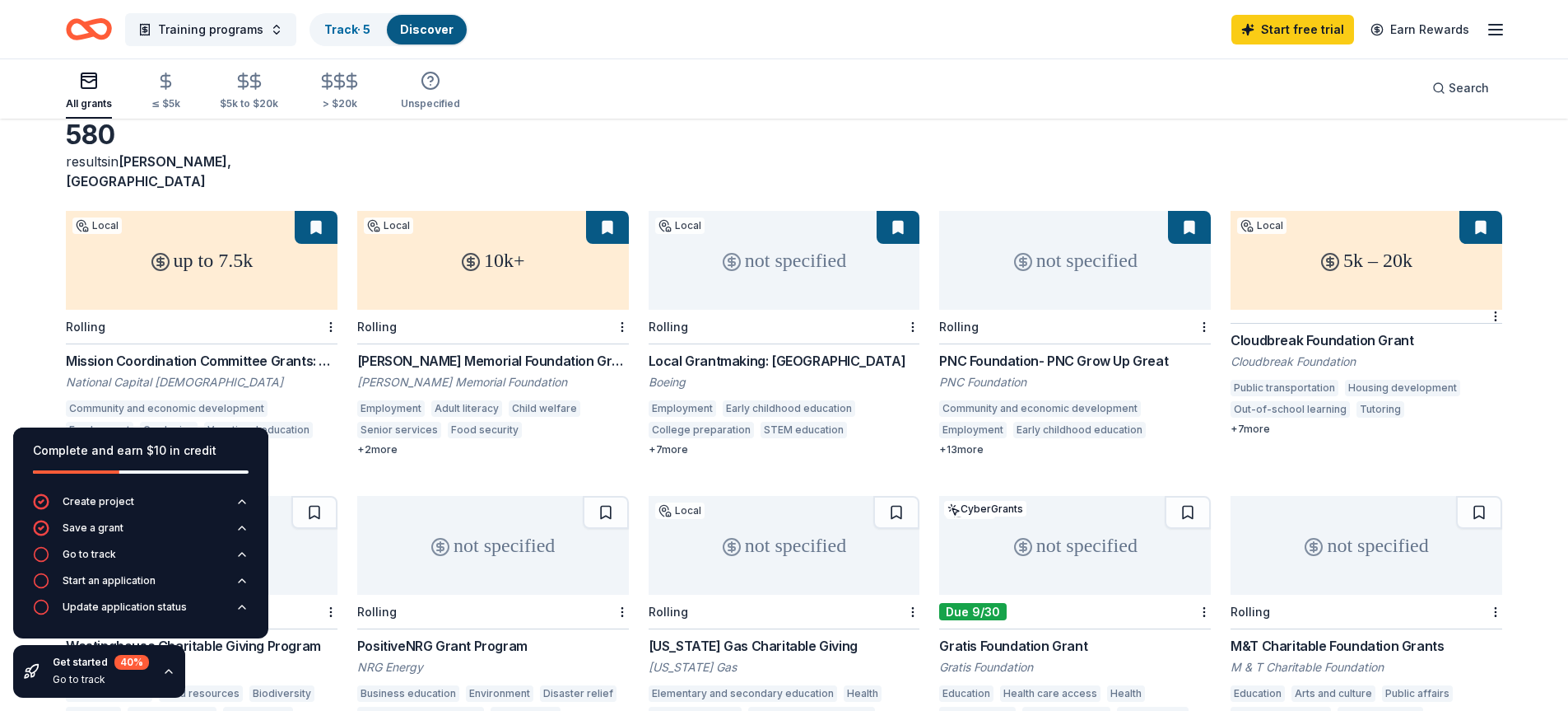
scroll to position [82, 0]
click at [999, 352] on div "PNC Foundation- PNC Grow Up Great" at bounding box center [1075, 362] width 272 height 20
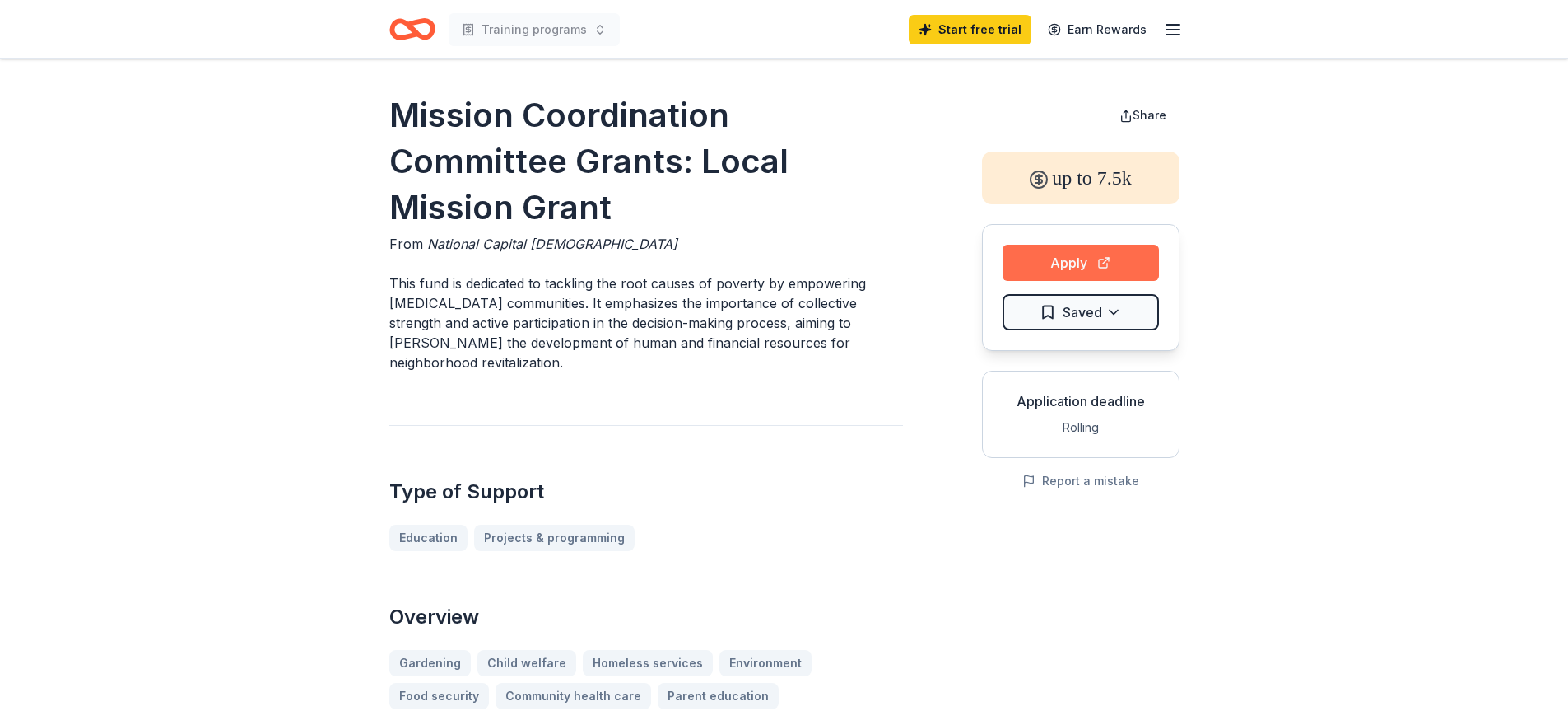
click at [1093, 253] on button "Apply" at bounding box center [1081, 262] width 156 height 36
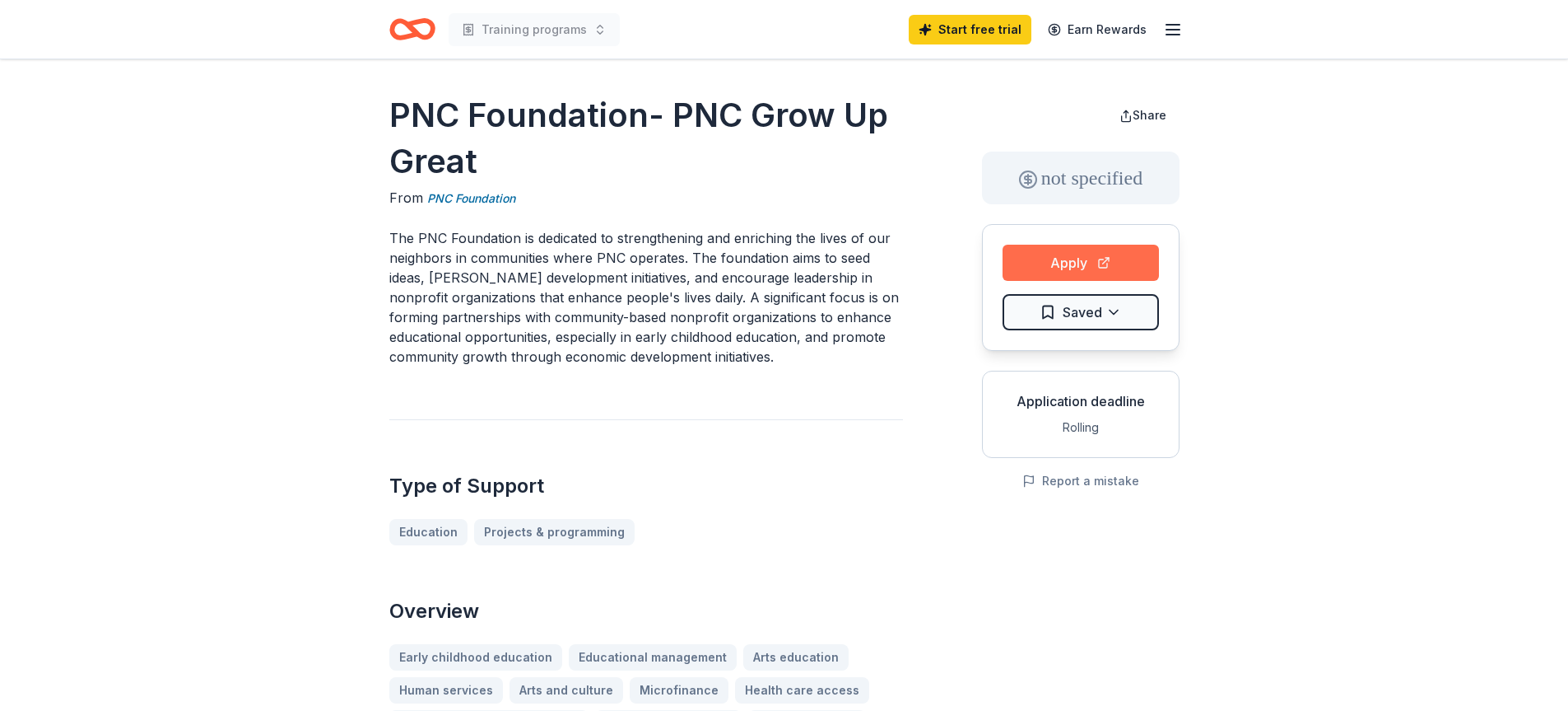
click at [1056, 258] on button "Apply" at bounding box center [1081, 262] width 156 height 36
